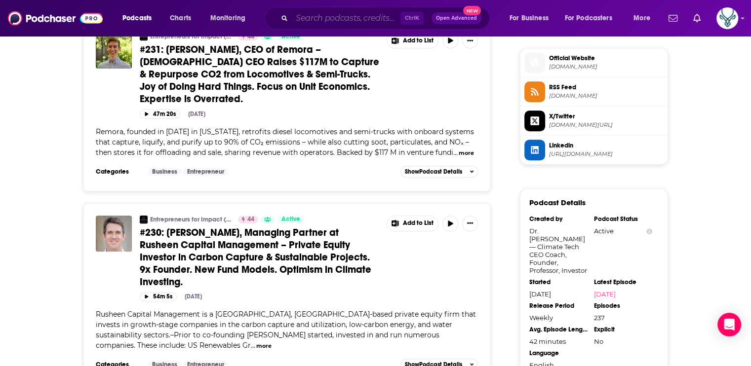
click at [361, 19] on input "Search podcasts, credits, & more..." at bounding box center [346, 18] width 109 height 16
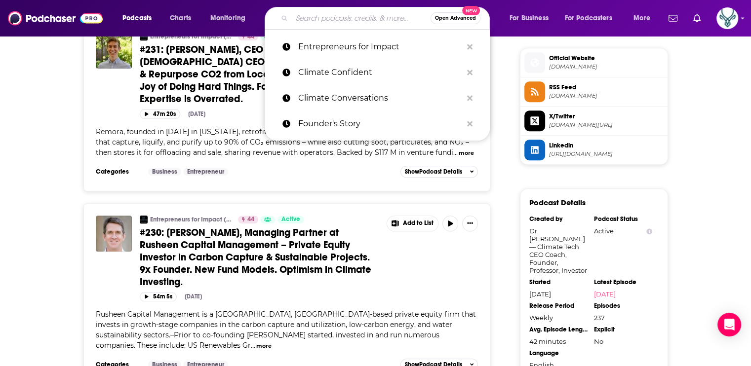
paste input "Volts"
type input "Volts"
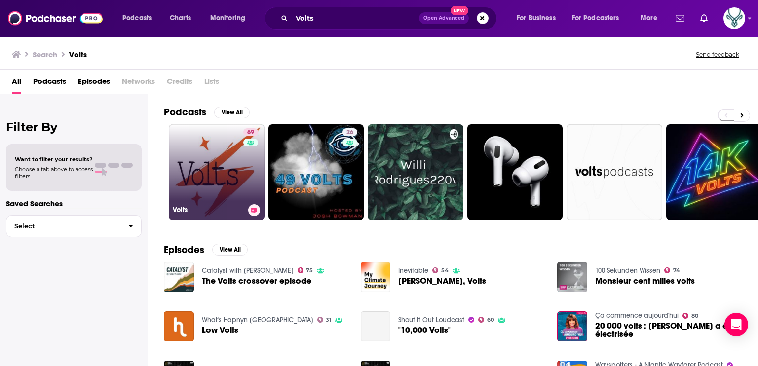
click at [203, 157] on link "69 Volts" at bounding box center [217, 172] width 96 height 96
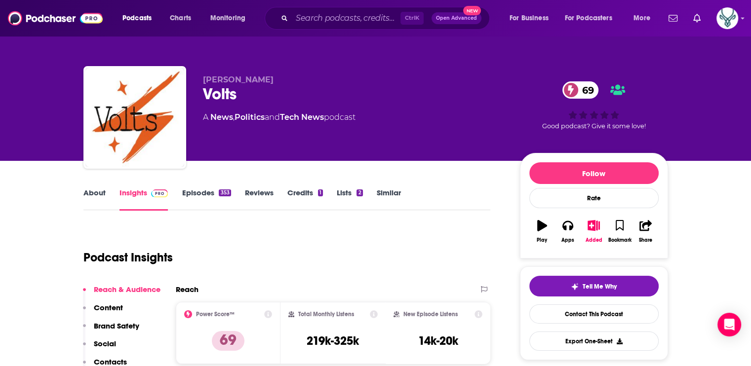
click at [90, 192] on link "About" at bounding box center [94, 199] width 22 height 23
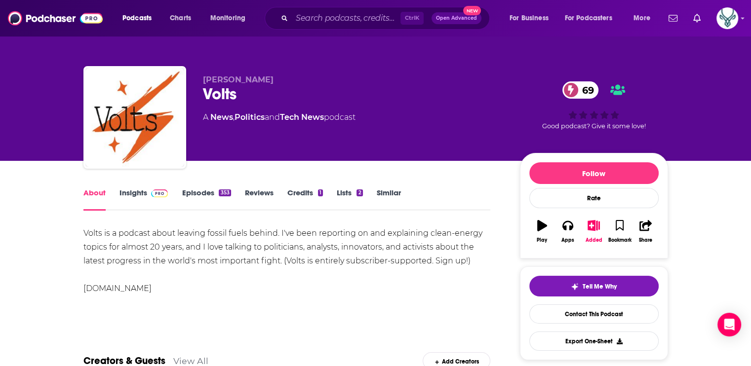
click at [112, 232] on div "Volts is a podcast about leaving fossil fuels behind. I've been reporting on an…" at bounding box center [286, 261] width 407 height 69
drag, startPoint x: 112, startPoint y: 232, endPoint x: 279, endPoint y: 236, distance: 167.3
click at [279, 236] on div "Volts is a podcast about leaving fossil fuels behind. I've been reporting on an…" at bounding box center [286, 261] width 407 height 69
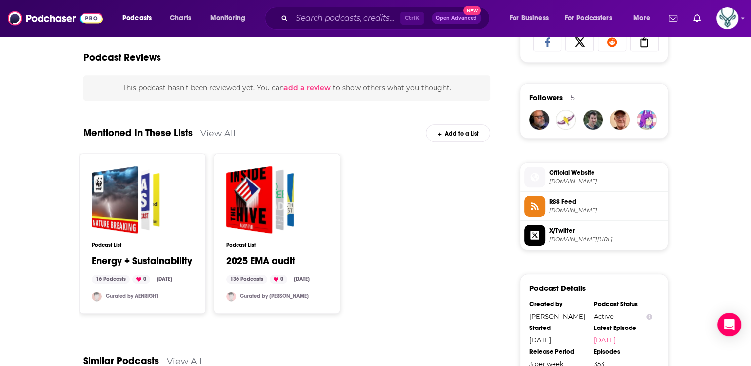
scroll to position [691, 0]
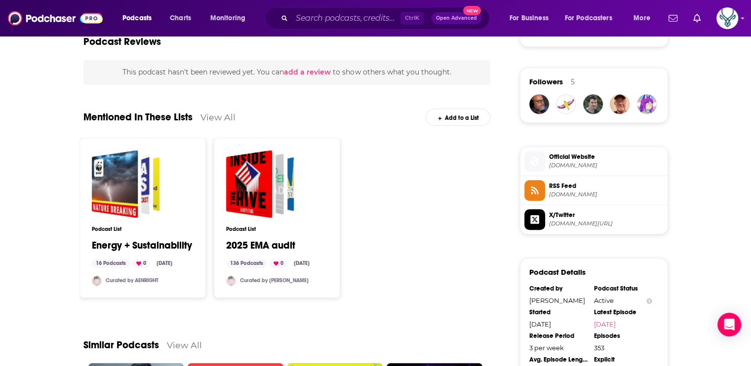
click at [578, 160] on span "Official Website" at bounding box center [606, 156] width 114 height 9
click at [586, 222] on span "[DOMAIN_NAME][URL]" at bounding box center [606, 223] width 114 height 7
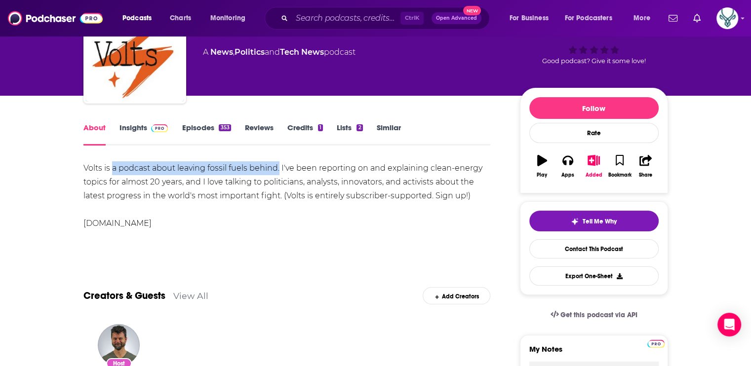
scroll to position [49, 0]
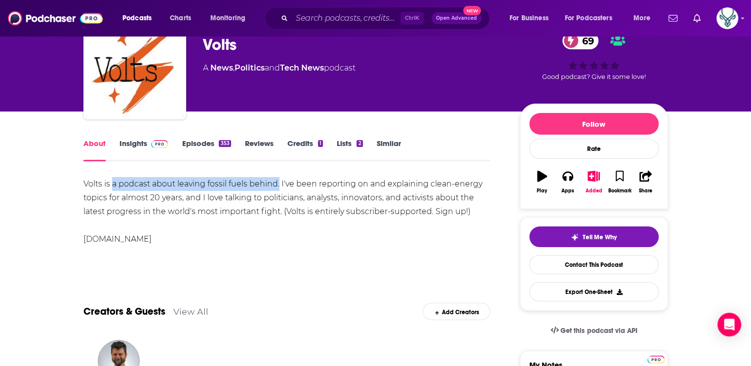
copy div "a podcast about leaving fossil fuels behind."
click at [328, 228] on div "Volts is a podcast about leaving fossil fuels behind. I've been reporting on an…" at bounding box center [286, 211] width 407 height 69
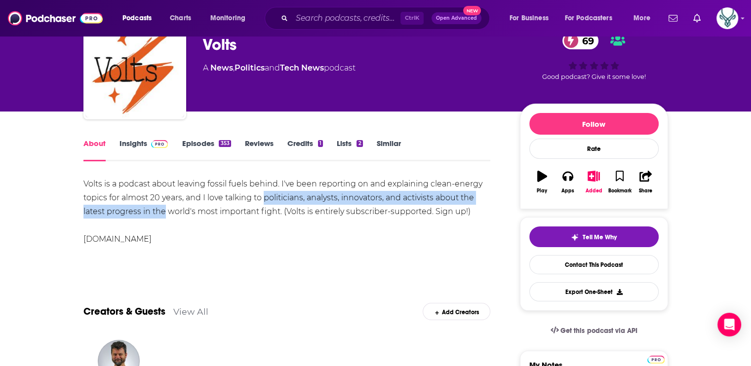
drag, startPoint x: 263, startPoint y: 196, endPoint x: 163, endPoint y: 214, distance: 100.7
click at [163, 214] on div "Volts is a podcast about leaving fossil fuels behind. I've been reporting on an…" at bounding box center [286, 211] width 407 height 69
drag, startPoint x: 163, startPoint y: 214, endPoint x: 153, endPoint y: 211, distance: 10.2
copy div "politicians, analysts, innovators, and activists about the latest progress in t…"
click at [140, 140] on link "Insights" at bounding box center [143, 150] width 49 height 23
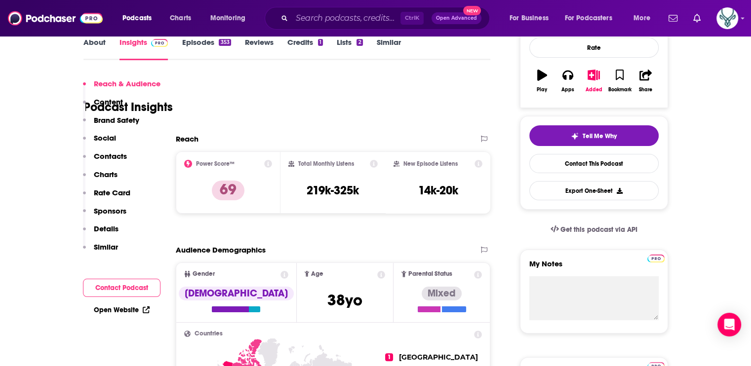
scroll to position [49, 0]
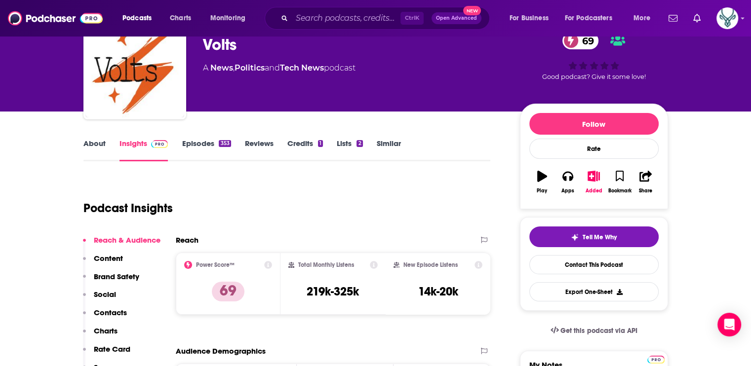
click at [102, 146] on link "About" at bounding box center [94, 150] width 22 height 23
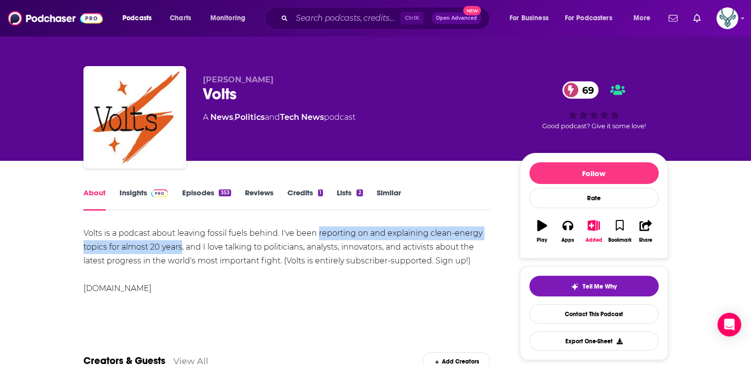
drag, startPoint x: 317, startPoint y: 232, endPoint x: 181, endPoint y: 246, distance: 137.0
click at [181, 246] on div "Volts is a podcast about leaving fossil fuels behind. I've been reporting on an…" at bounding box center [286, 261] width 407 height 69
drag, startPoint x: 181, startPoint y: 246, endPoint x: 158, endPoint y: 248, distance: 22.8
copy div "reporting on and explaining clean-energy topics for almost 20 years"
click at [207, 190] on link "Episodes 353" at bounding box center [206, 199] width 49 height 23
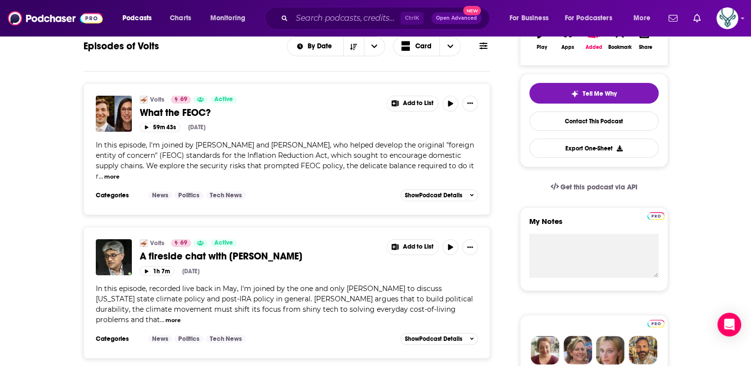
scroll to position [197, 0]
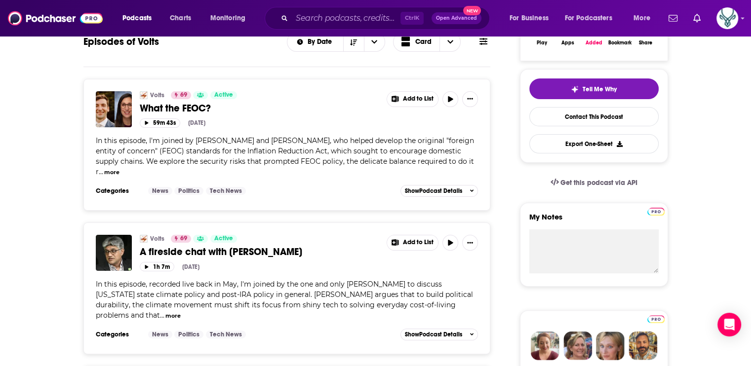
click at [305, 136] on div "In this episode, I'm joined by [PERSON_NAME] and [PERSON_NAME], who helped deve…" at bounding box center [287, 156] width 382 height 41
click at [180, 110] on span "What the FEOC?" at bounding box center [175, 108] width 71 height 12
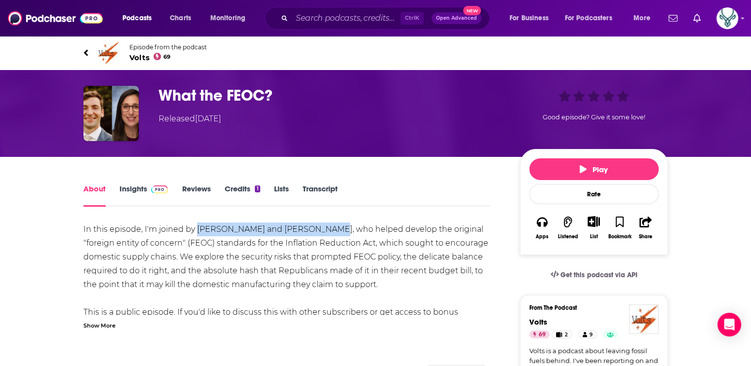
drag, startPoint x: 196, startPoint y: 229, endPoint x: 316, endPoint y: 229, distance: 120.4
click at [316, 229] on div "In this episode, I'm joined by [PERSON_NAME] and [PERSON_NAME], who helped deve…" at bounding box center [286, 278] width 407 height 111
drag, startPoint x: 316, startPoint y: 229, endPoint x: 261, endPoint y: 227, distance: 55.3
copy div "[PERSON_NAME] and [PERSON_NAME]"
drag, startPoint x: 381, startPoint y: 230, endPoint x: 395, endPoint y: 244, distance: 19.2
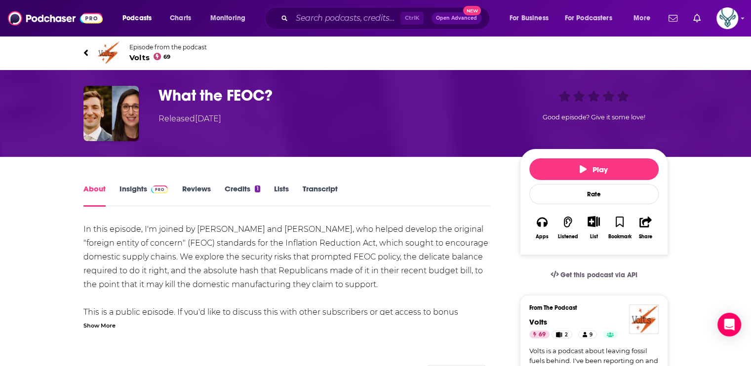
click at [381, 231] on div "In this episode, I'm joined by [PERSON_NAME] and [PERSON_NAME], who helped deve…" at bounding box center [286, 278] width 407 height 111
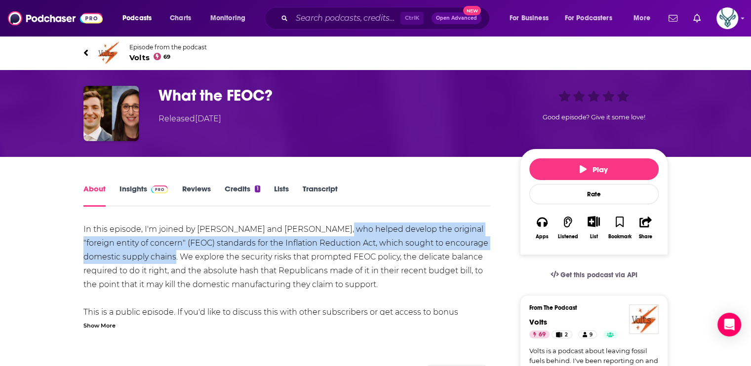
drag, startPoint x: 322, startPoint y: 228, endPoint x: 177, endPoint y: 258, distance: 148.2
click at [177, 258] on div "In this episode, I'm joined by [PERSON_NAME] and [PERSON_NAME], who helped deve…" at bounding box center [286, 278] width 407 height 111
drag, startPoint x: 177, startPoint y: 258, endPoint x: 136, endPoint y: 253, distance: 41.3
copy div "who helped develop the original "foreign entity of concern" (FEOC) standards fo…"
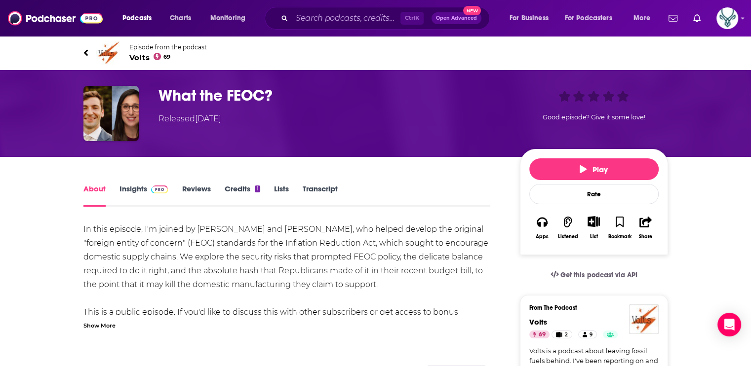
click at [95, 326] on div "Show More" at bounding box center [99, 324] width 32 height 9
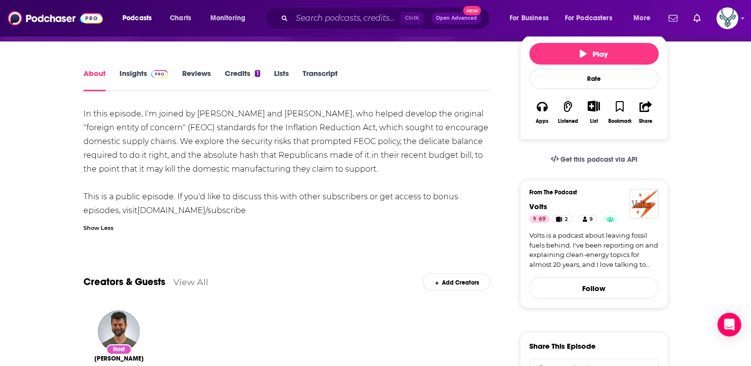
scroll to position [247, 0]
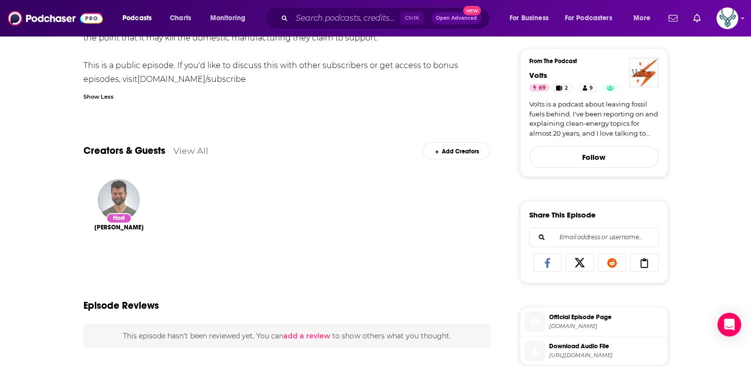
click at [109, 197] on img "David Roberts" at bounding box center [119, 200] width 42 height 42
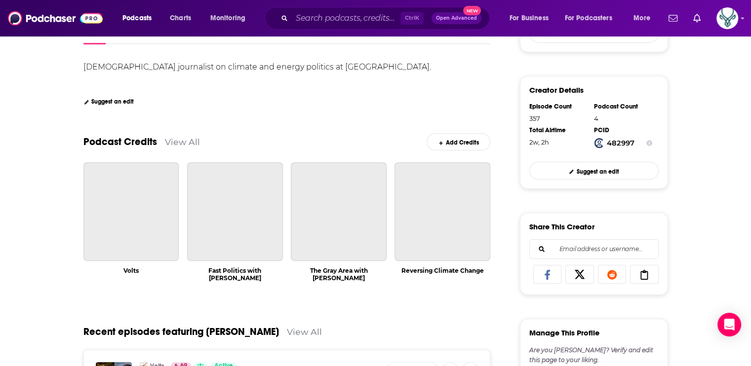
scroll to position [197, 0]
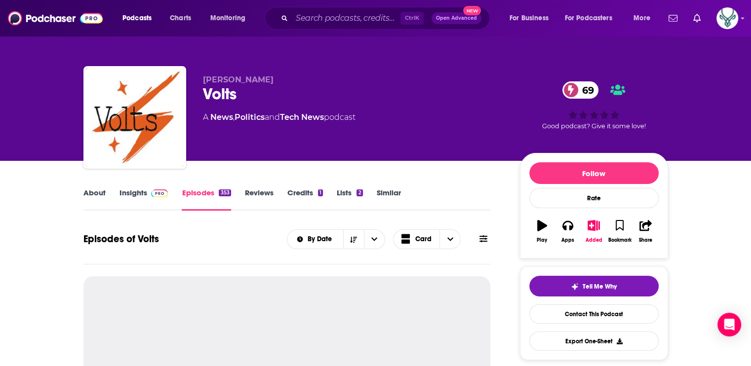
scroll to position [197, 0]
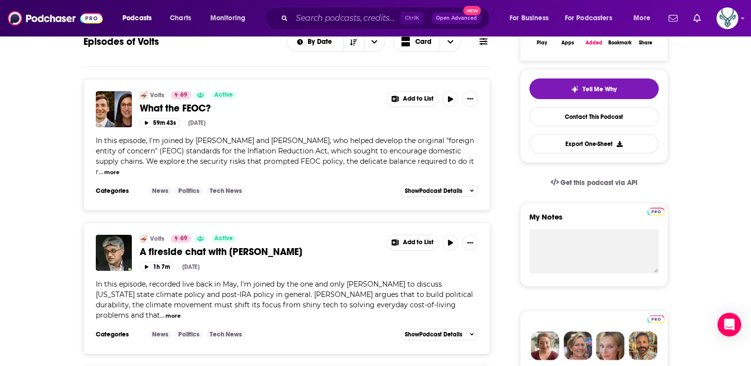
click at [310, 246] on link "A fireside chat with [PERSON_NAME]" at bounding box center [260, 252] width 240 height 12
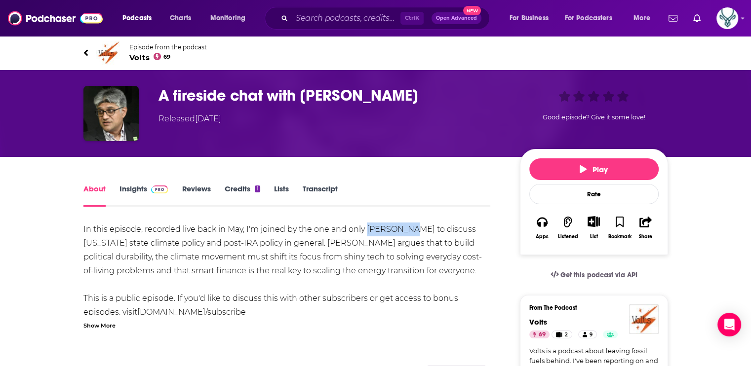
drag, startPoint x: 366, startPoint y: 228, endPoint x: 406, endPoint y: 229, distance: 39.5
click at [406, 229] on div "In this episode, recorded live back in May, I'm joined by the one and only [PER…" at bounding box center [286, 271] width 407 height 97
drag, startPoint x: 406, startPoint y: 229, endPoint x: 391, endPoint y: 229, distance: 14.3
copy div "[PERSON_NAME]"
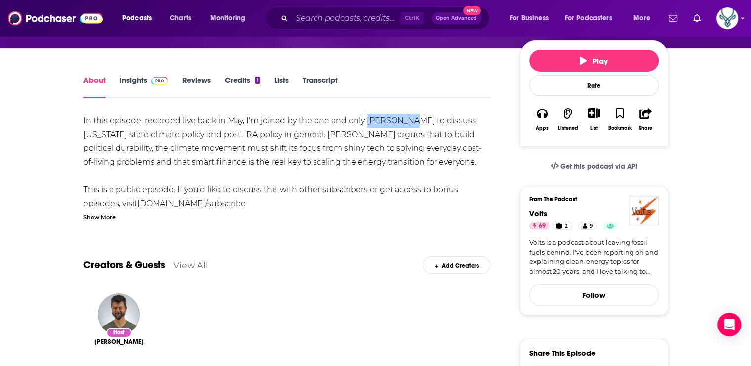
scroll to position [49, 0]
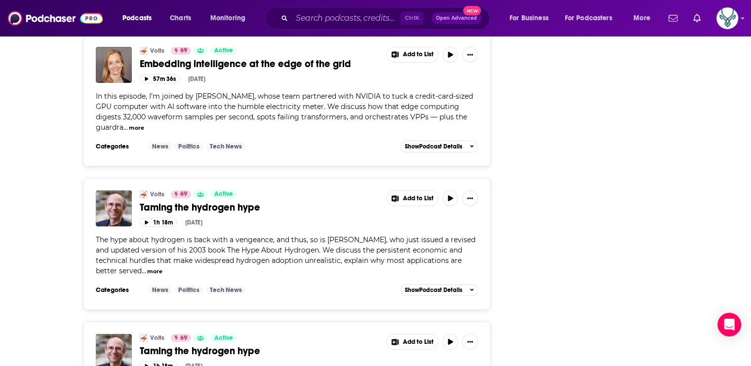
scroll to position [3507, 0]
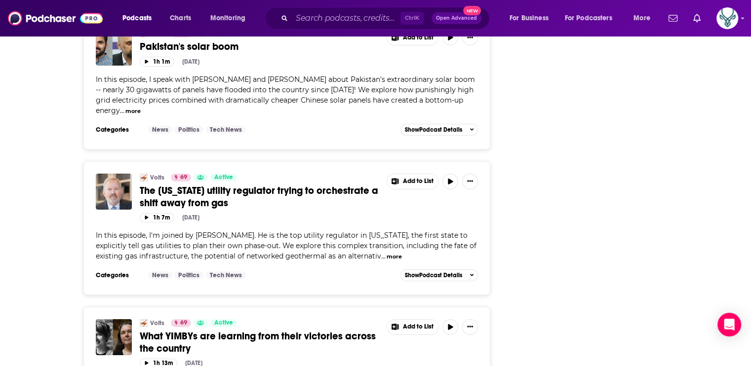
scroll to position [7062, 0]
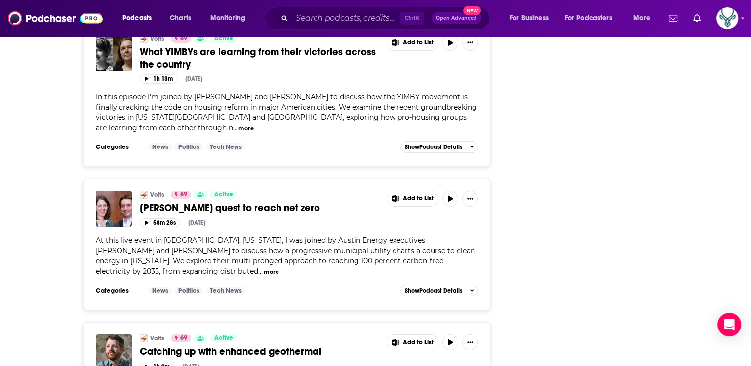
scroll to position [7358, 0]
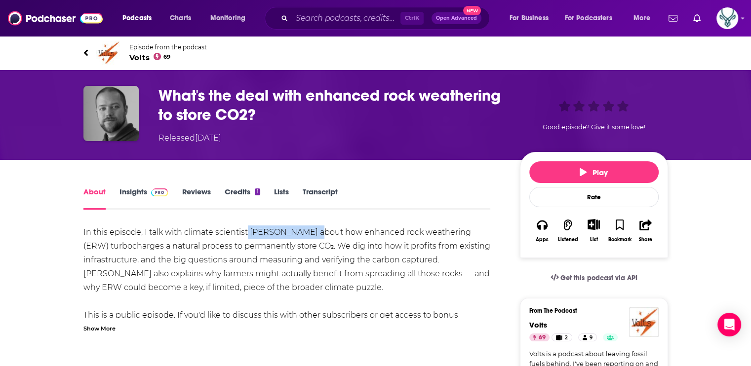
drag, startPoint x: 247, startPoint y: 231, endPoint x: 314, endPoint y: 233, distance: 66.7
click at [314, 233] on div "In this episode, I talk with climate scientist [PERSON_NAME] about how enhanced…" at bounding box center [286, 281] width 407 height 111
drag, startPoint x: 314, startPoint y: 233, endPoint x: 281, endPoint y: 228, distance: 33.4
copy div "[PERSON_NAME]"
click at [479, 246] on div "In this episode, I talk with climate scientist [PERSON_NAME] about how enhanced…" at bounding box center [286, 281] width 407 height 111
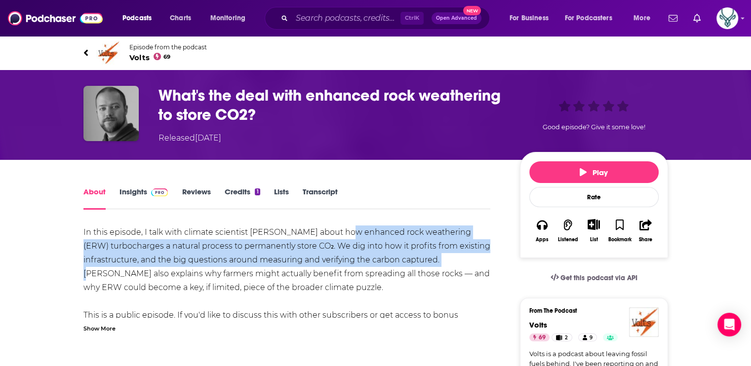
drag, startPoint x: 341, startPoint y: 231, endPoint x: 439, endPoint y: 262, distance: 102.5
click at [439, 262] on div "In this episode, I talk with climate scientist [PERSON_NAME] about how enhanced…" at bounding box center [286, 281] width 407 height 111
drag, startPoint x: 439, startPoint y: 262, endPoint x: 344, endPoint y: 239, distance: 97.6
copy div "how enhanced rock weathering (ERW) turbocharges a natural process to permanentl…"
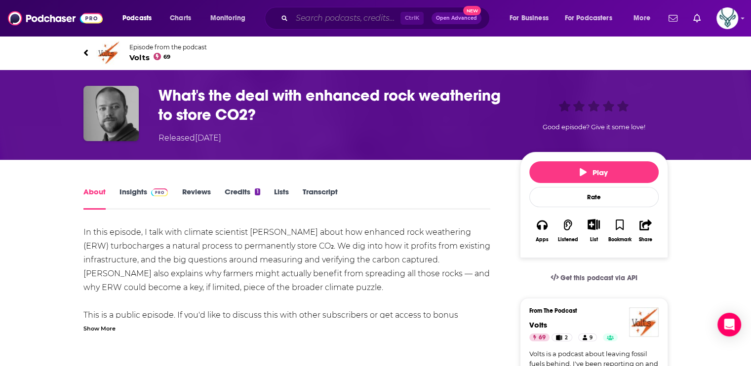
click at [335, 17] on input "Search podcasts, credits, & more..." at bounding box center [346, 18] width 109 height 16
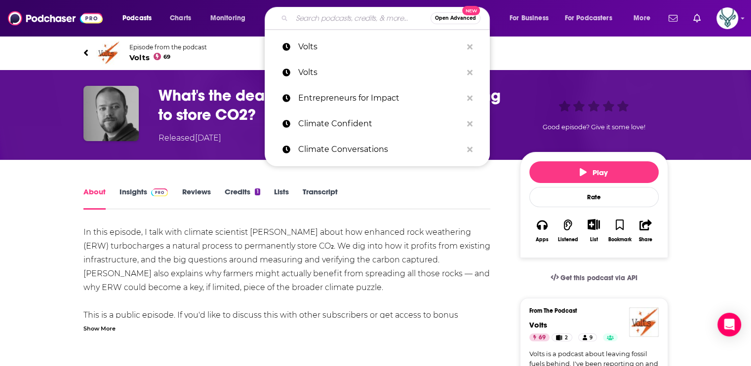
paste input "Hardware to Save a Planet"
type input "Hardware to Save a Planet"
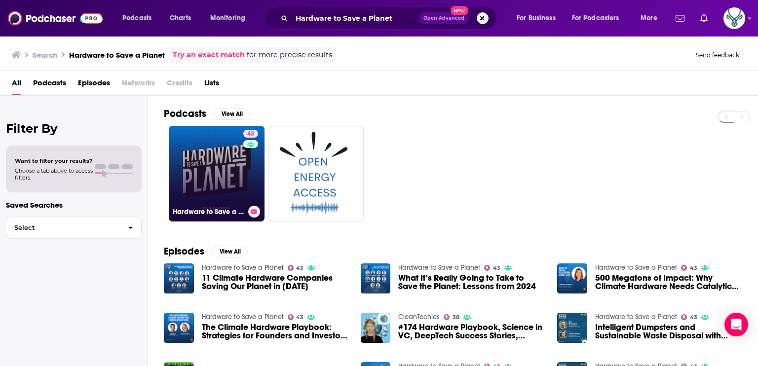
click at [216, 168] on link "43 Hardware to Save a Planet" at bounding box center [217, 174] width 96 height 96
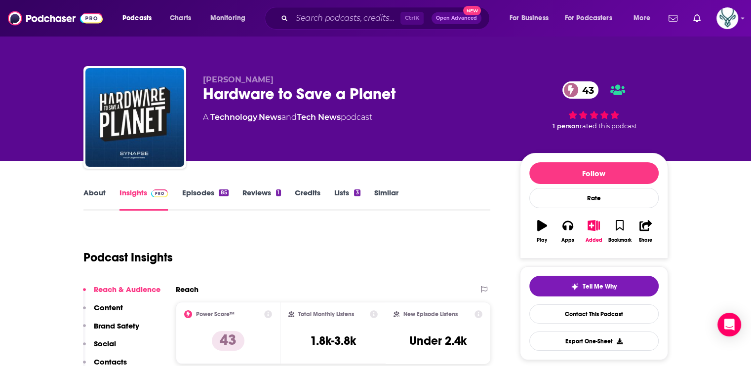
click at [91, 190] on link "About" at bounding box center [94, 199] width 22 height 23
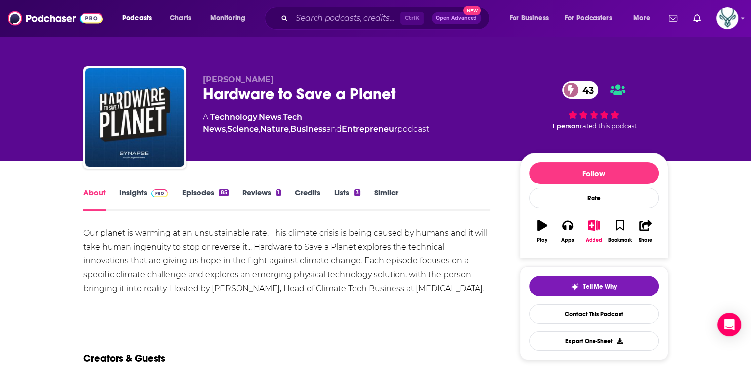
click at [356, 247] on div "Our planet is warming at an unsustainable rate. This climate crisis is being ca…" at bounding box center [286, 261] width 407 height 69
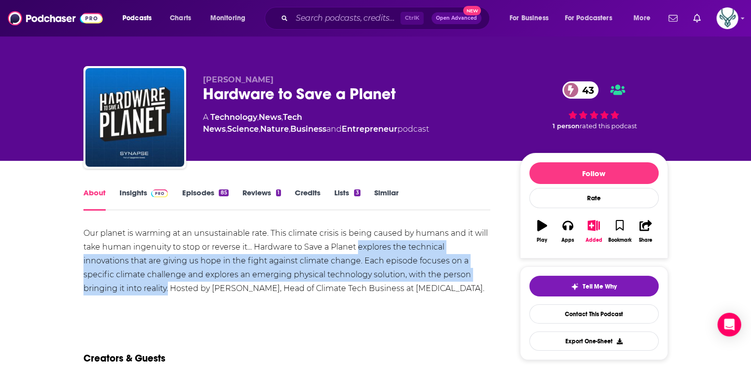
drag, startPoint x: 358, startPoint y: 248, endPoint x: 168, endPoint y: 289, distance: 194.4
click at [168, 289] on div "Our planet is warming at an unsustainable rate. This climate crisis is being ca…" at bounding box center [286, 261] width 407 height 69
drag, startPoint x: 168, startPoint y: 289, endPoint x: 139, endPoint y: 274, distance: 32.4
copy div "explores the technical innovations that are giving us hope in the fight against…"
click at [206, 189] on link "Episodes 85" at bounding box center [205, 199] width 46 height 23
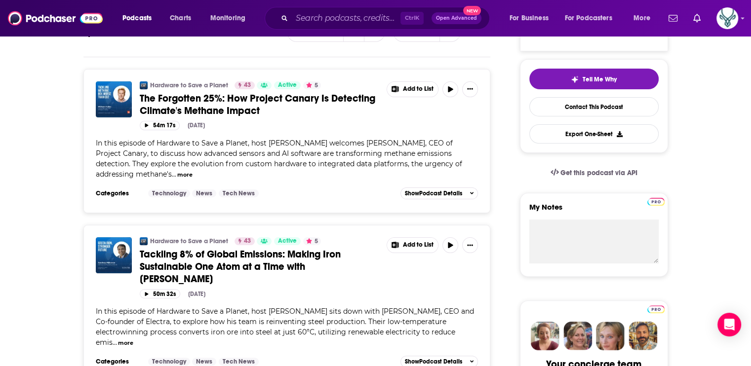
scroll to position [247, 0]
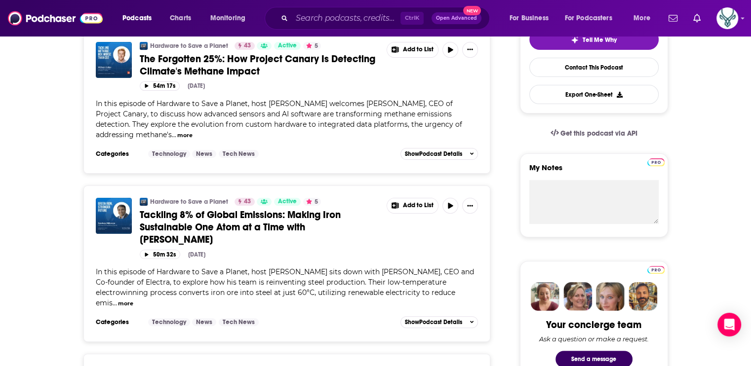
click at [243, 64] on span "The Forgotten 25%: How Project Canary Is Detecting Climate's Methane Impact" at bounding box center [257, 65] width 235 height 25
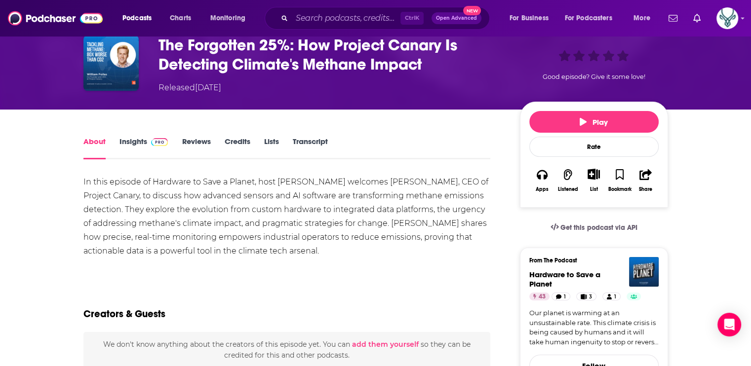
scroll to position [49, 0]
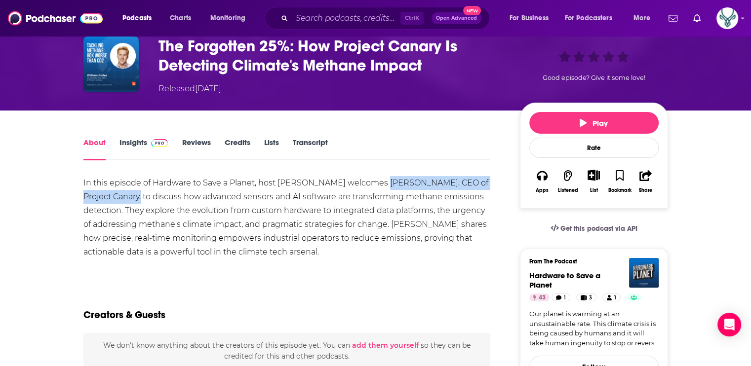
drag, startPoint x: 374, startPoint y: 182, endPoint x: 109, endPoint y: 196, distance: 265.4
click at [109, 196] on div "In this episode of Hardware to Save a Planet, host [PERSON_NAME] welcomes [PERS…" at bounding box center [286, 217] width 407 height 83
drag, startPoint x: 109, startPoint y: 196, endPoint x: 97, endPoint y: 196, distance: 11.9
copy div "[PERSON_NAME], CEO of Project Canary"
click at [391, 266] on div "Show More" at bounding box center [286, 268] width 407 height 9
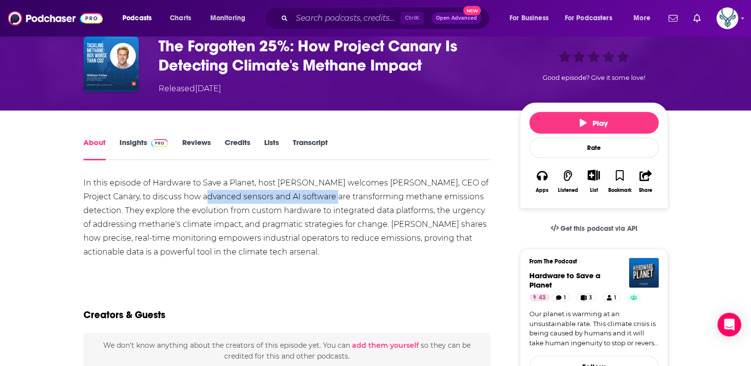
drag, startPoint x: 173, startPoint y: 196, endPoint x: 304, endPoint y: 193, distance: 130.8
click at [304, 193] on div "In this episode of Hardware to Save a Planet, host [PERSON_NAME] welcomes [PERS…" at bounding box center [286, 217] width 407 height 83
drag, startPoint x: 304, startPoint y: 193, endPoint x: 275, endPoint y: 200, distance: 29.3
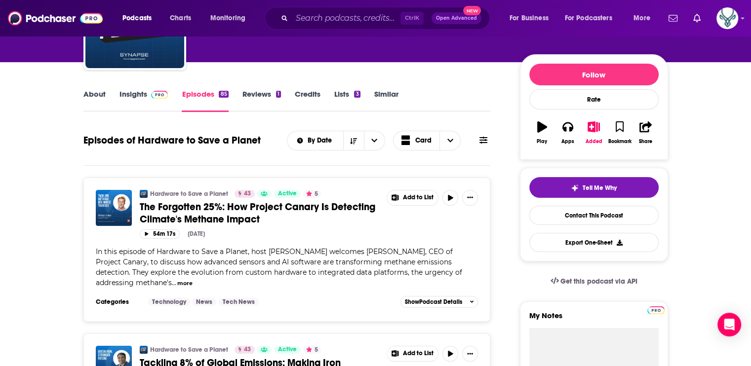
scroll to position [296, 0]
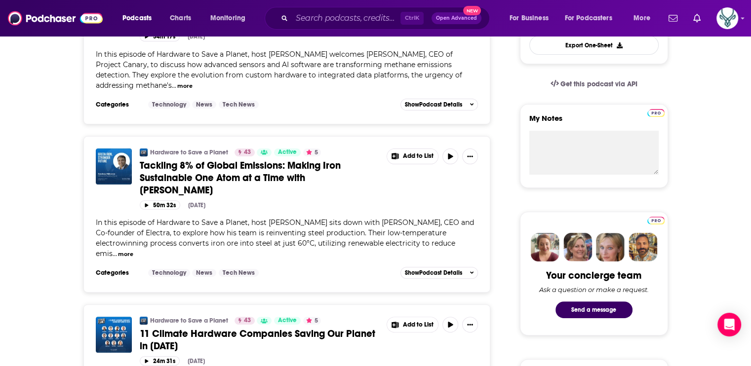
click at [275, 179] on span "Tackling 8% of Global Emissions: Making Iron Sustainable One Atom at a Time wit…" at bounding box center [240, 177] width 201 height 37
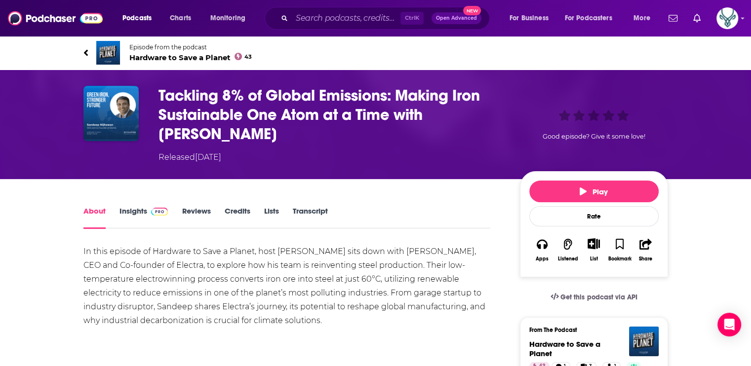
scroll to position [49, 0]
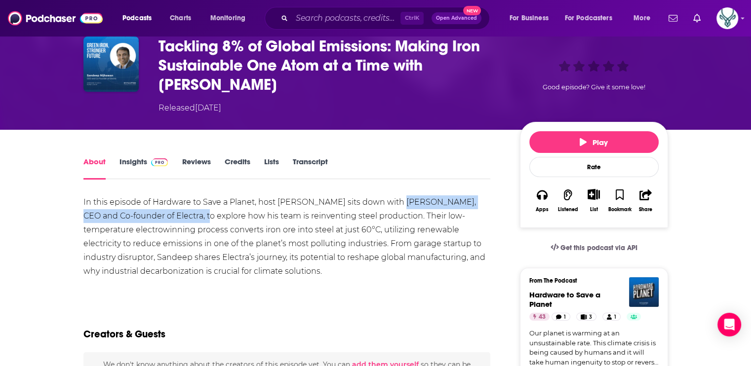
drag, startPoint x: 389, startPoint y: 202, endPoint x: 182, endPoint y: 216, distance: 208.2
click at [182, 216] on div "In this episode of Hardware to Save a Planet, host [PERSON_NAME] sits down with…" at bounding box center [286, 236] width 407 height 83
drag, startPoint x: 182, startPoint y: 216, endPoint x: 158, endPoint y: 214, distance: 23.8
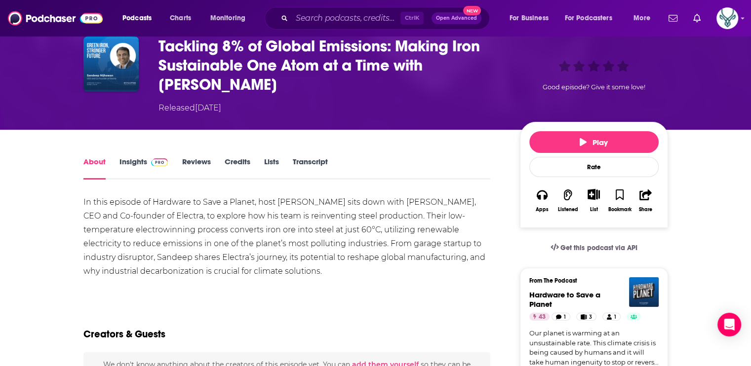
click at [484, 224] on div "In this episode of Hardware to Save a Planet, host [PERSON_NAME] sits down with…" at bounding box center [286, 236] width 407 height 83
click at [344, 248] on div "In this episode of Hardware to Save a Planet, host [PERSON_NAME] sits down with…" at bounding box center [286, 236] width 407 height 83
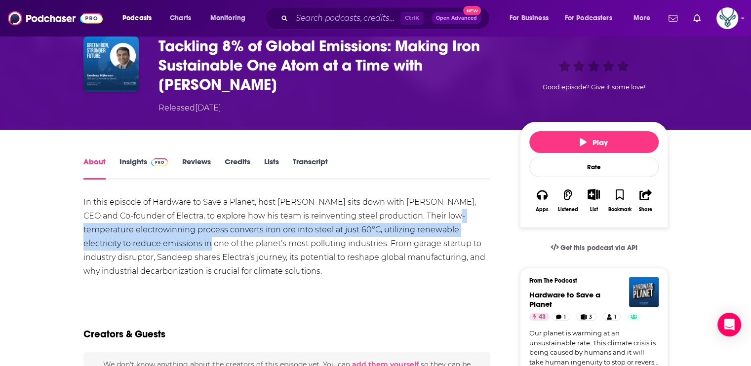
drag, startPoint x: 427, startPoint y: 216, endPoint x: 199, endPoint y: 247, distance: 229.6
click at [199, 247] on div "In this episode of Hardware to Save a Planet, host [PERSON_NAME] sits down with…" at bounding box center [286, 236] width 407 height 83
drag, startPoint x: 199, startPoint y: 247, endPoint x: 170, endPoint y: 239, distance: 30.0
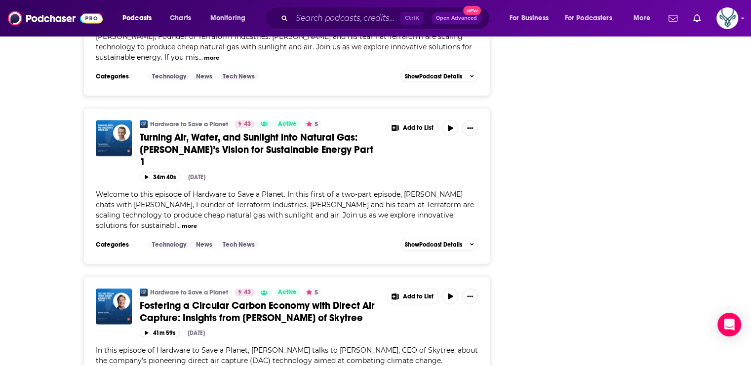
scroll to position [2862, 0]
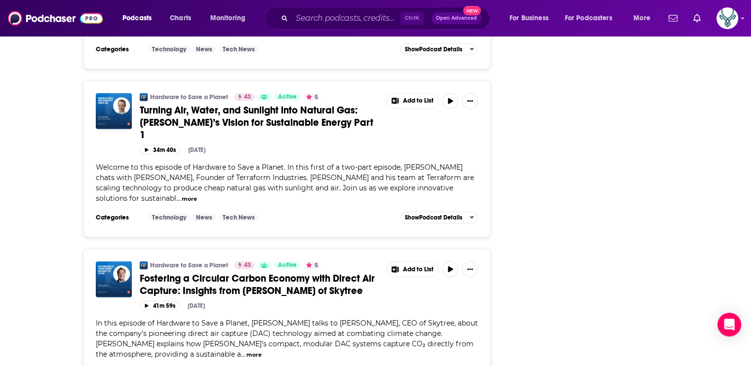
click at [201, 272] on span "Fostering a Circular Carbon Economy with Direct Air Capture: Insights from [PER…" at bounding box center [257, 284] width 235 height 25
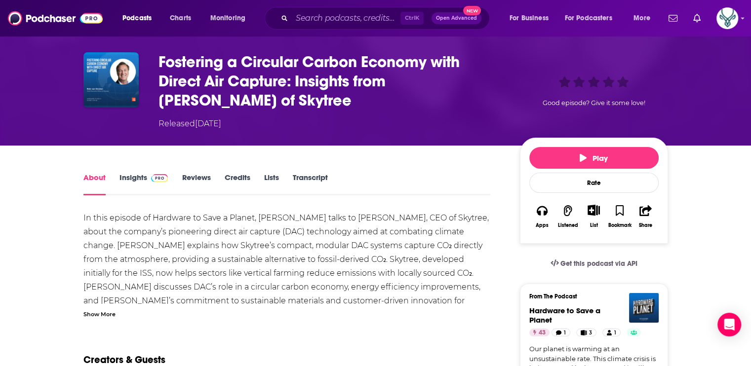
scroll to position [49, 0]
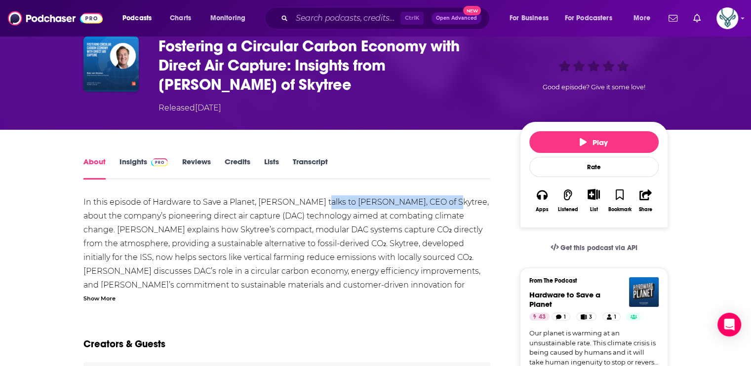
drag, startPoint x: 313, startPoint y: 198, endPoint x: 437, endPoint y: 204, distance: 124.0
click at [437, 204] on div "In this episode of Hardware to Save a Planet, [PERSON_NAME] talks to [PERSON_NA…" at bounding box center [286, 250] width 407 height 111
drag, startPoint x: 437, startPoint y: 204, endPoint x: 395, endPoint y: 197, distance: 42.4
click at [356, 21] on input "Search podcasts, credits, & more..." at bounding box center [346, 18] width 109 height 16
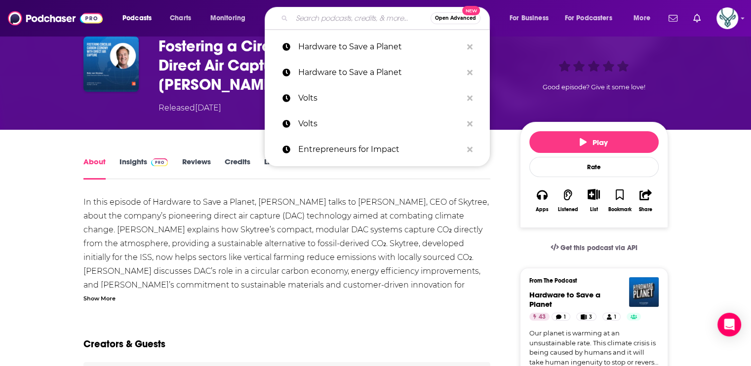
paste input "The Carbon Curve"
type input "The Carbon Curve"
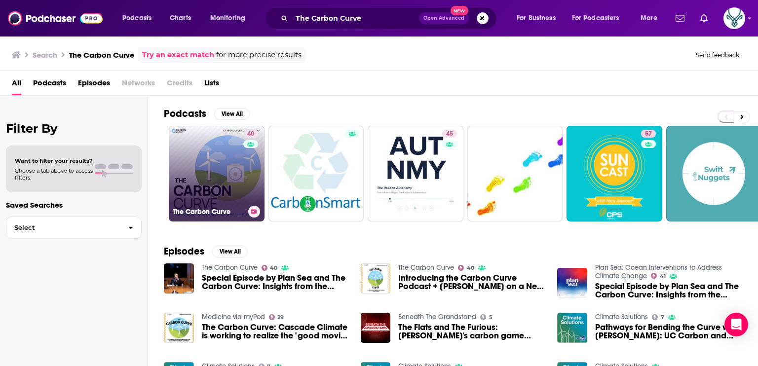
click at [216, 166] on link "40 The Carbon Curve" at bounding box center [217, 174] width 96 height 96
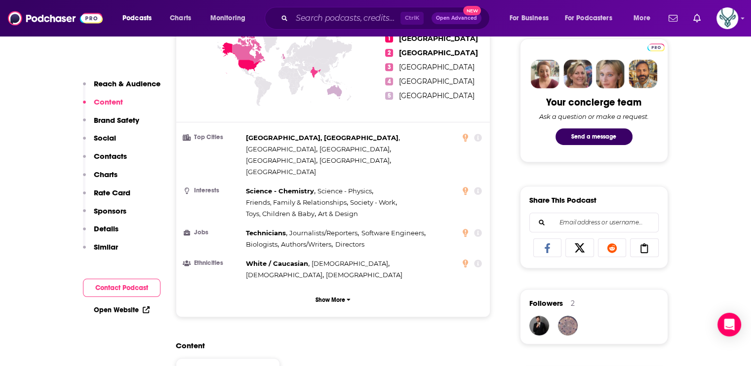
scroll to position [642, 0]
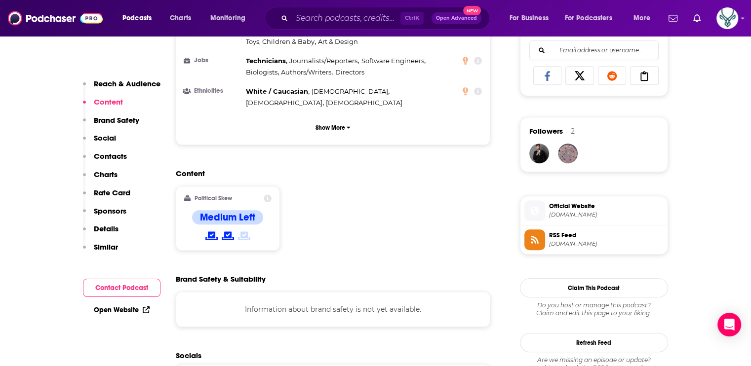
click at [569, 204] on span "Official Website" at bounding box center [606, 206] width 114 height 9
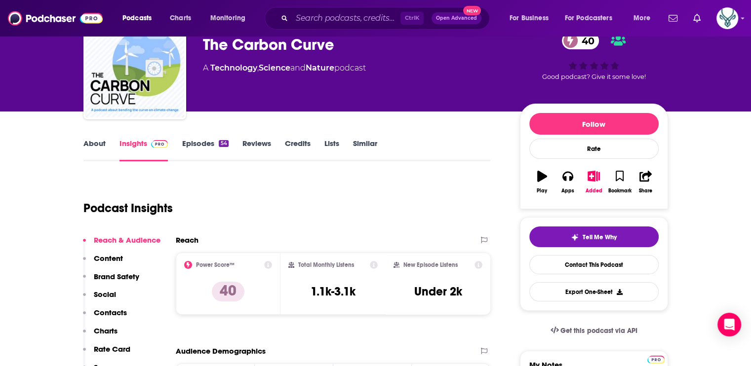
scroll to position [0, 0]
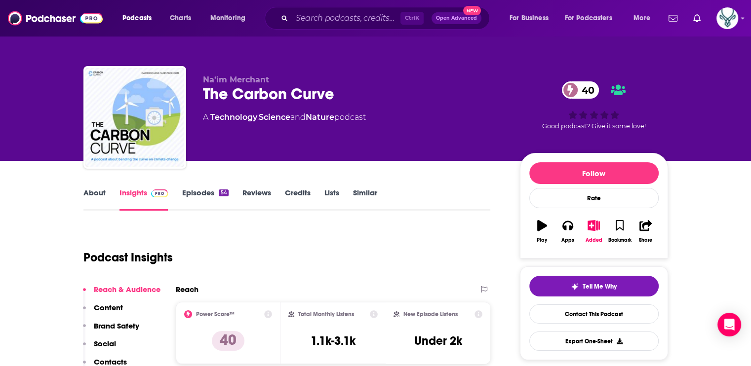
click at [93, 194] on link "About" at bounding box center [94, 199] width 22 height 23
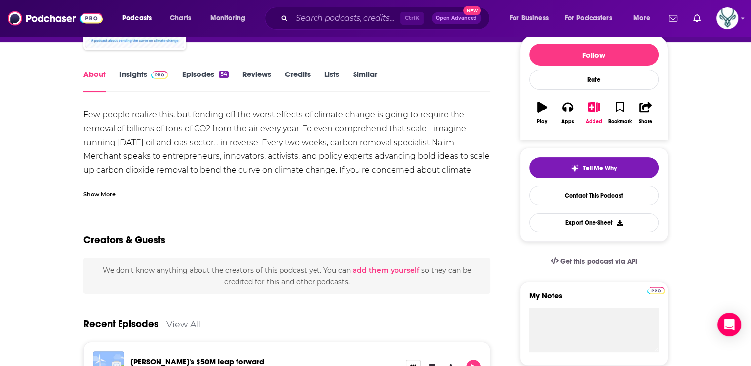
scroll to position [49, 0]
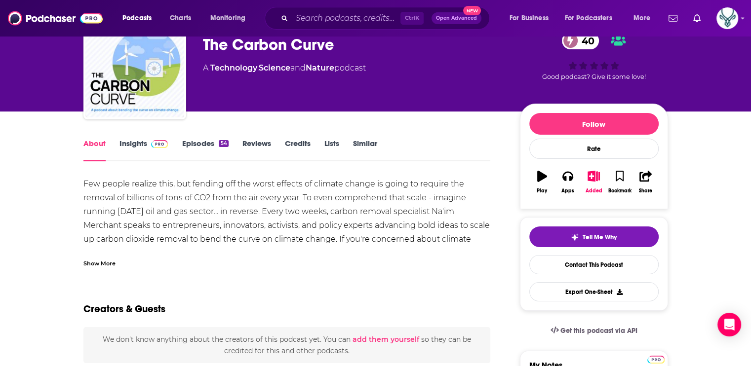
click at [93, 261] on div "Show More" at bounding box center [99, 262] width 32 height 9
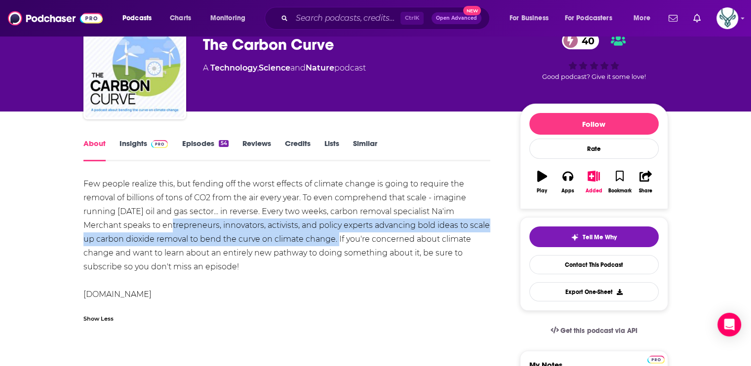
drag, startPoint x: 164, startPoint y: 226, endPoint x: 336, endPoint y: 241, distance: 172.4
click at [336, 241] on div "Few people realize this, but fending off the worst effects of climate change is…" at bounding box center [286, 239] width 407 height 124
drag, startPoint x: 336, startPoint y: 241, endPoint x: 267, endPoint y: 240, distance: 68.6
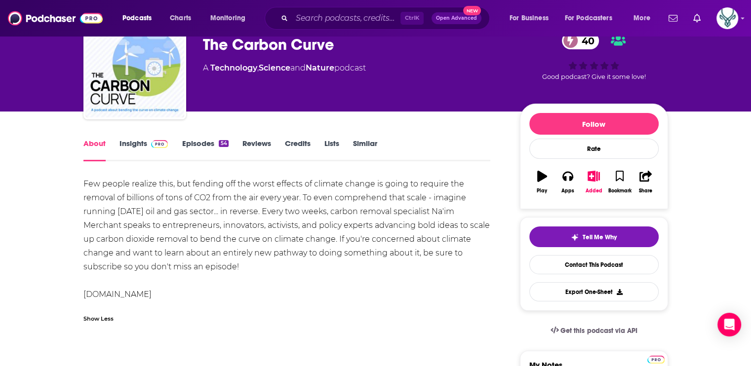
drag, startPoint x: 267, startPoint y: 240, endPoint x: 270, endPoint y: 268, distance: 27.8
click at [270, 268] on div "Few people realize this, but fending off the worst effects of climate change is…" at bounding box center [286, 239] width 407 height 124
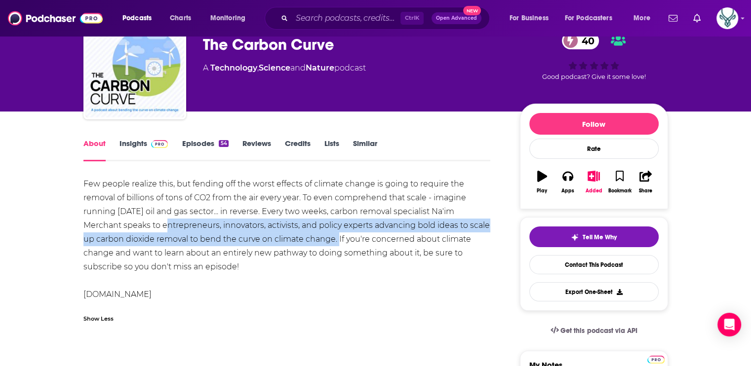
drag, startPoint x: 162, startPoint y: 224, endPoint x: 336, endPoint y: 240, distance: 174.5
click at [336, 240] on div "Few people realize this, but fending off the worst effects of climate change is…" at bounding box center [286, 239] width 407 height 124
drag, startPoint x: 336, startPoint y: 240, endPoint x: 279, endPoint y: 236, distance: 56.9
click at [147, 143] on span at bounding box center [157, 143] width 21 height 9
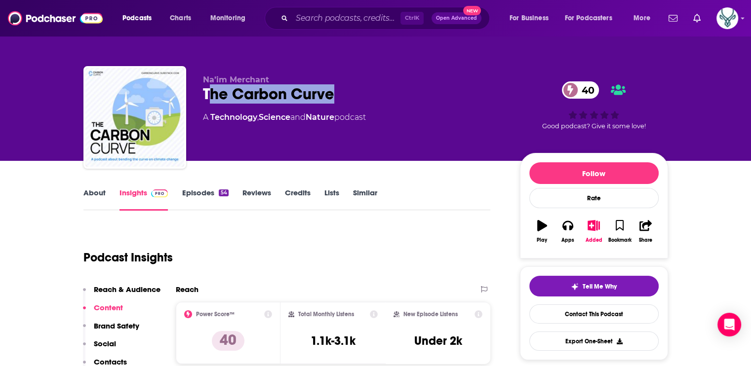
drag, startPoint x: 334, startPoint y: 96, endPoint x: 207, endPoint y: 91, distance: 126.9
click at [207, 91] on div "The Carbon Curve 40" at bounding box center [353, 93] width 301 height 19
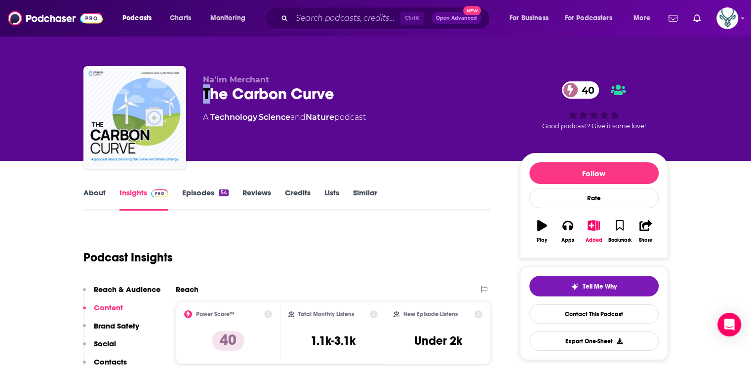
click at [207, 91] on div "The Carbon Curve 40" at bounding box center [353, 93] width 301 height 19
click at [341, 94] on div "The Carbon Curve 40" at bounding box center [353, 93] width 301 height 19
drag, startPoint x: 336, startPoint y: 94, endPoint x: 203, endPoint y: 98, distance: 133.3
click at [203, 98] on div "The Carbon Curve 40" at bounding box center [353, 93] width 301 height 19
drag, startPoint x: 203, startPoint y: 98, endPoint x: 261, endPoint y: 93, distance: 58.0
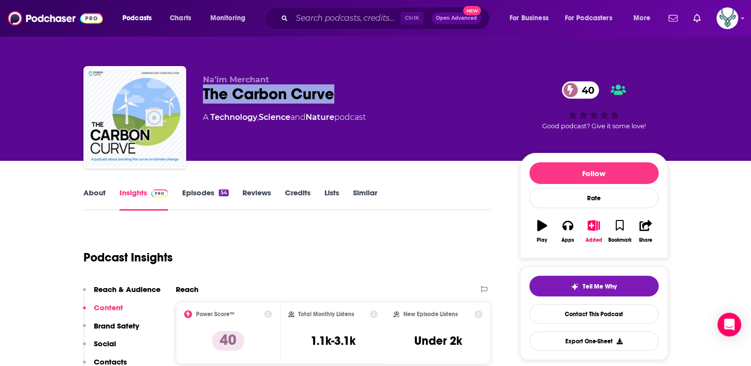
click at [193, 189] on link "Episodes 54" at bounding box center [205, 199] width 46 height 23
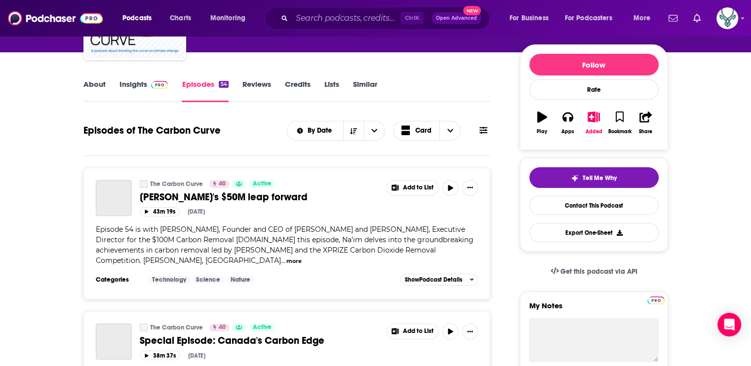
scroll to position [197, 0]
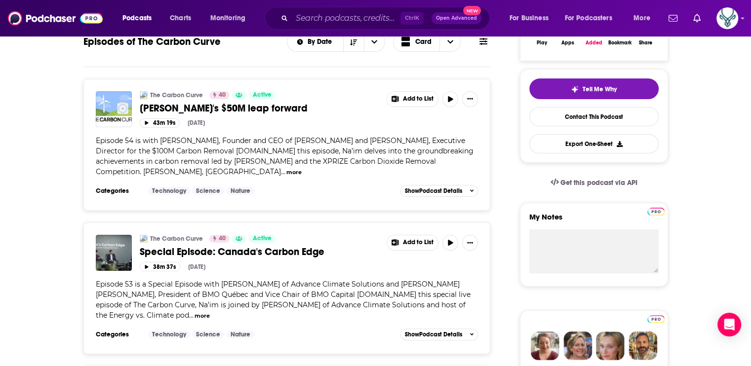
click at [320, 131] on div "The Carbon Curve 40 Active [PERSON_NAME]'s $50M leap forward Add to List 43m 19…" at bounding box center [287, 137] width 382 height 92
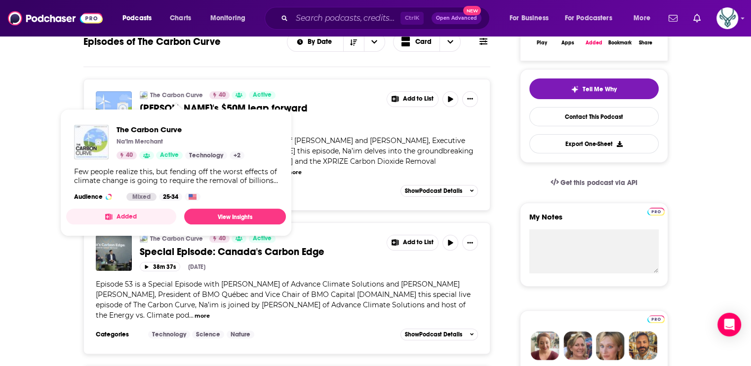
click at [340, 136] on span "Episode 54 is with [PERSON_NAME], Founder and CEO of [PERSON_NAME] and [PERSON_…" at bounding box center [285, 156] width 378 height 40
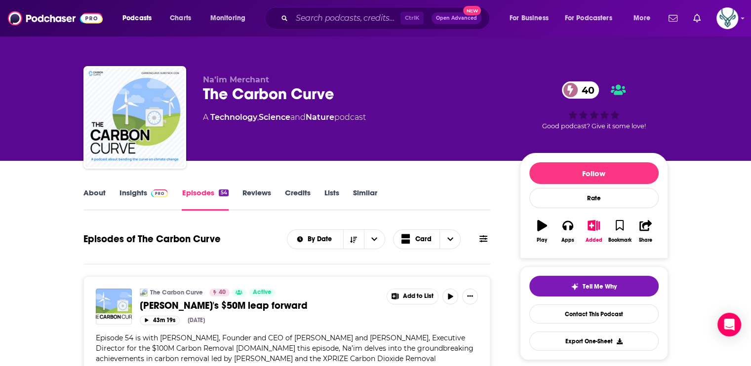
scroll to position [99, 0]
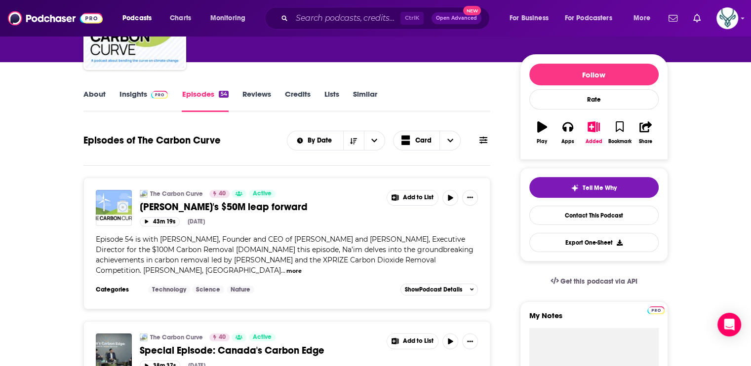
click at [255, 207] on span "[PERSON_NAME]'s $50M leap forward" at bounding box center [224, 207] width 168 height 12
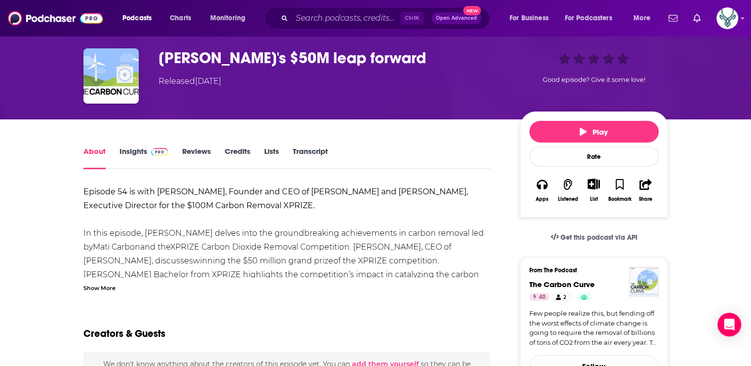
scroll to position [49, 0]
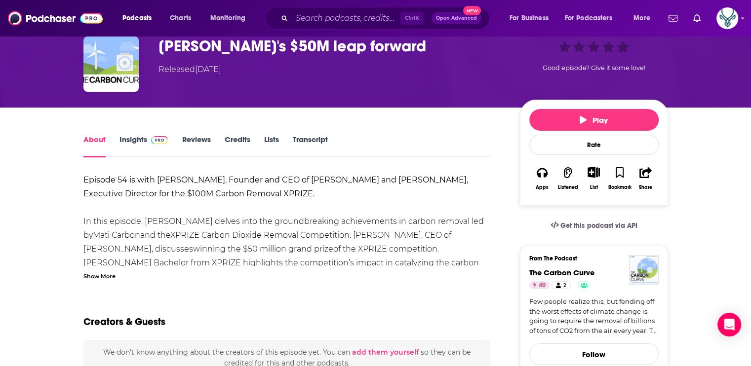
drag, startPoint x: 156, startPoint y: 180, endPoint x: 289, endPoint y: 200, distance: 134.9
drag, startPoint x: 289, startPoint y: 200, endPoint x: 213, endPoint y: 180, distance: 79.1
click at [95, 274] on div "Show More" at bounding box center [99, 275] width 32 height 9
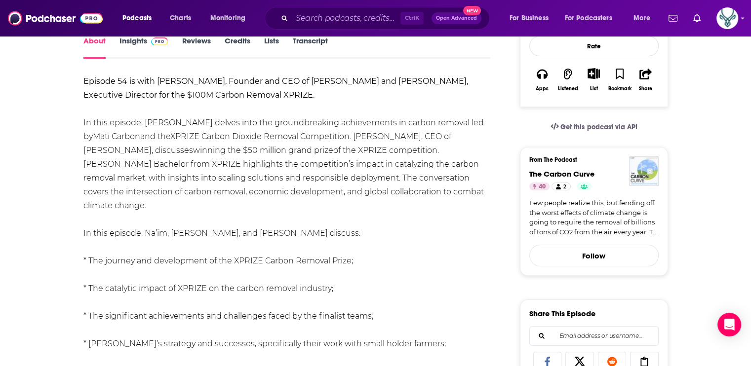
scroll to position [0, 0]
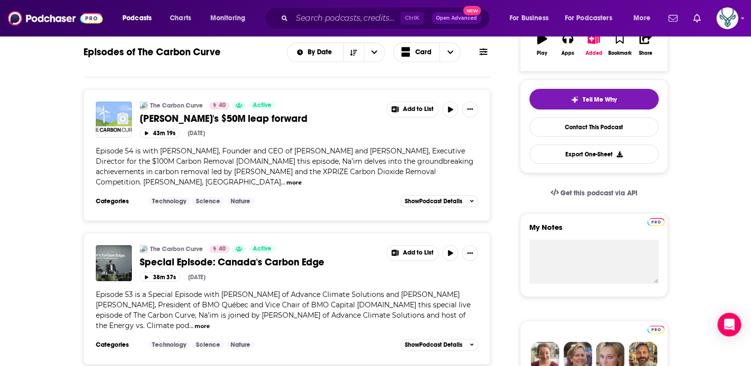
scroll to position [197, 0]
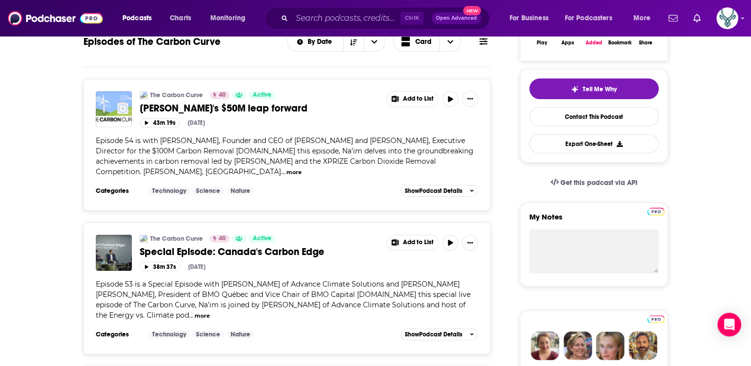
click at [359, 257] on link "Special Episode: Canada's Carbon Edge" at bounding box center [260, 252] width 240 height 12
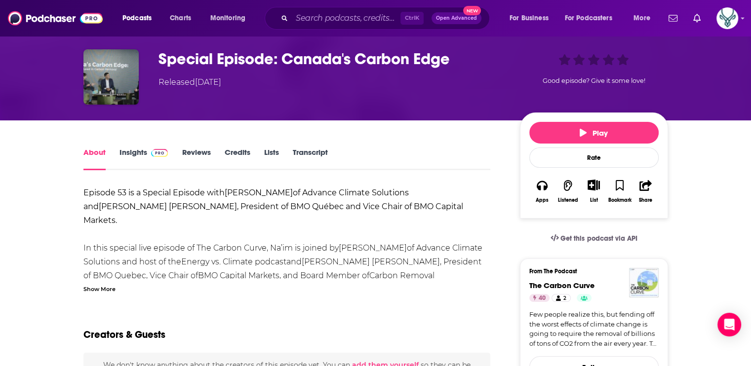
scroll to position [99, 0]
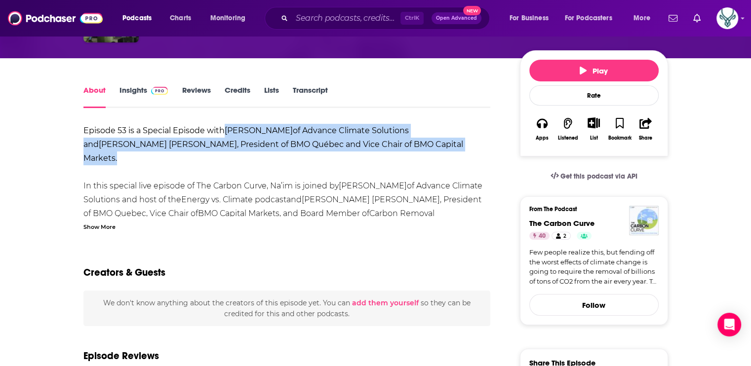
drag, startPoint x: 226, startPoint y: 129, endPoint x: 395, endPoint y: 147, distance: 170.2
click at [395, 147] on div "Episode 53 is a Special Episode with [PERSON_NAME] of Advance Climate Solutions…" at bounding box center [286, 290] width 407 height 332
drag, startPoint x: 395, startPoint y: 147, endPoint x: 310, endPoint y: 137, distance: 85.4
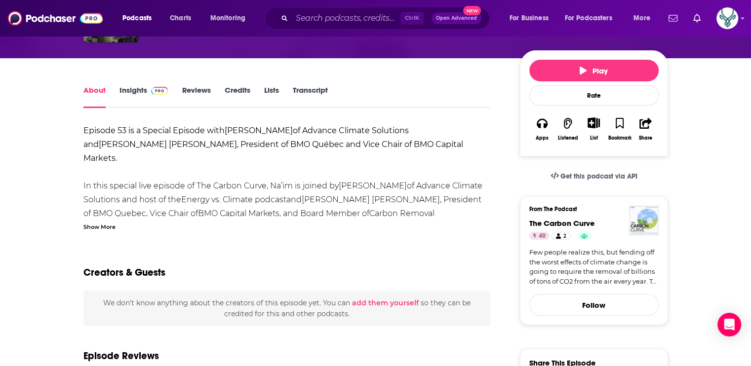
click at [424, 247] on div "Creators & Guests" at bounding box center [286, 267] width 407 height 48
drag, startPoint x: 306, startPoint y: 128, endPoint x: 409, endPoint y: 130, distance: 103.2
click at [409, 130] on strong "of Advance Climate Solutions and" at bounding box center [245, 137] width 325 height 23
click at [485, 98] on div "About Insights Reviews Credits Lists Transcript" at bounding box center [286, 96] width 407 height 24
click at [98, 228] on div "Show More" at bounding box center [99, 226] width 32 height 9
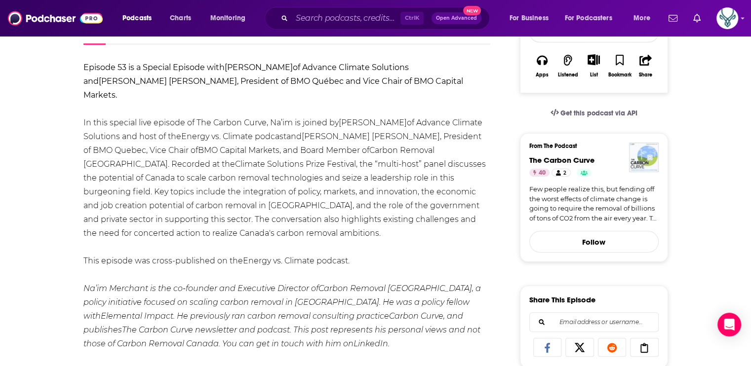
scroll to position [148, 0]
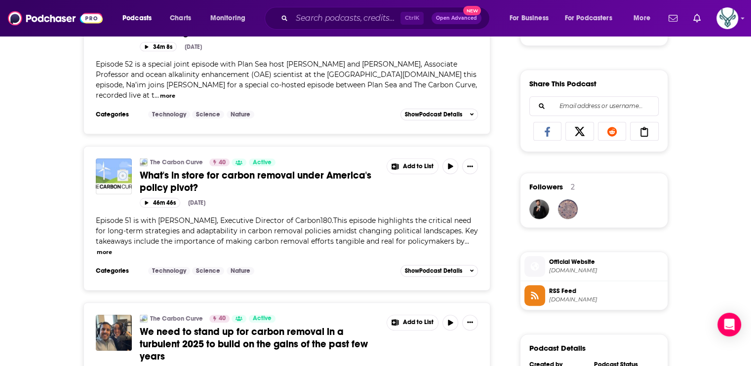
scroll to position [592, 0]
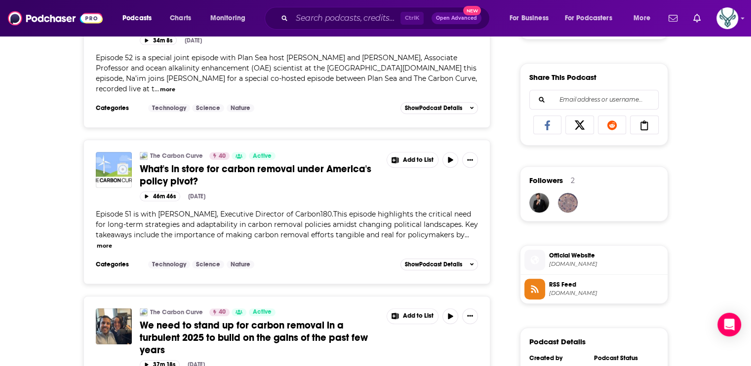
click at [335, 168] on span "What's in store for carbon removal under America's policy pivot?" at bounding box center [255, 175] width 231 height 25
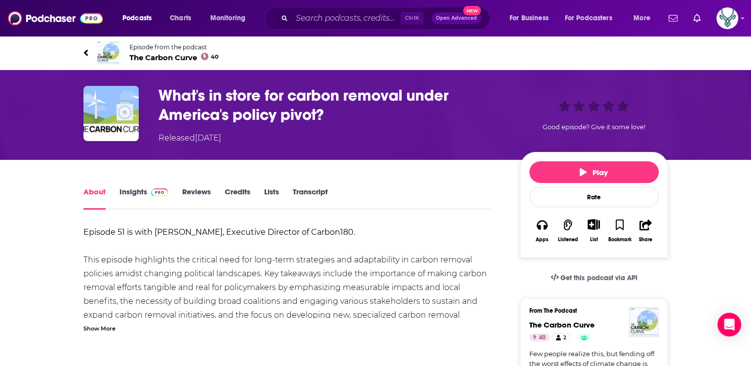
scroll to position [49, 0]
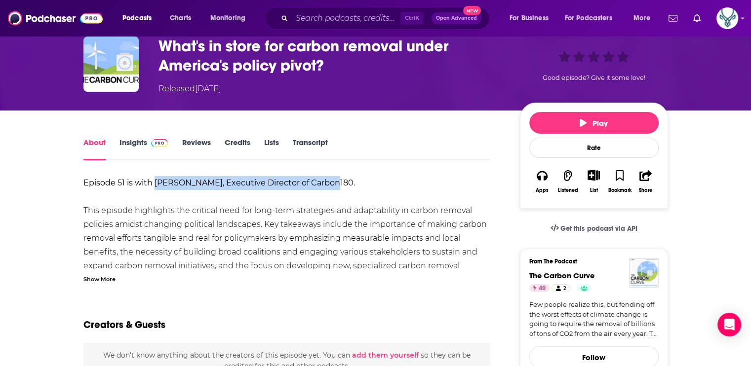
drag, startPoint x: 154, startPoint y: 180, endPoint x: 325, endPoint y: 182, distance: 170.3
click at [325, 182] on strong "Episode 51 is with [PERSON_NAME], Executive Director of Carbon180." at bounding box center [218, 182] width 271 height 9
drag, startPoint x: 325, startPoint y: 182, endPoint x: 278, endPoint y: 182, distance: 46.9
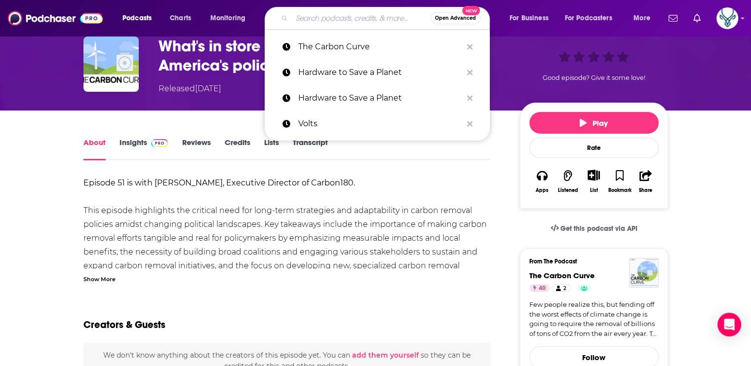
click at [352, 16] on input "Search podcasts, credits, & more..." at bounding box center [361, 18] width 139 height 16
paste input "Zero: The Climate Race"
type input "Zero: The Climate Race"
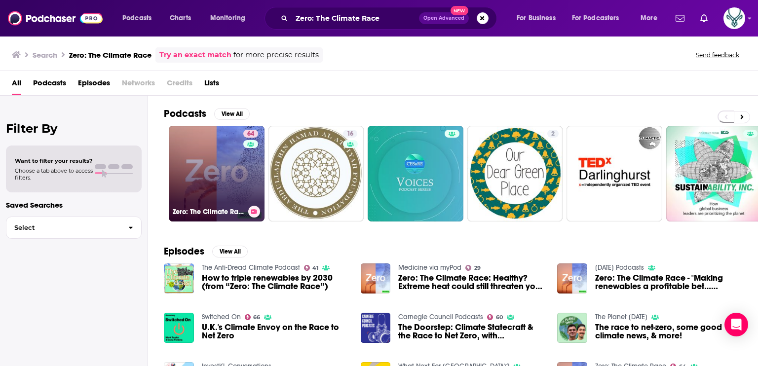
click at [207, 149] on link "64 Zero: The Climate Race" at bounding box center [217, 174] width 96 height 96
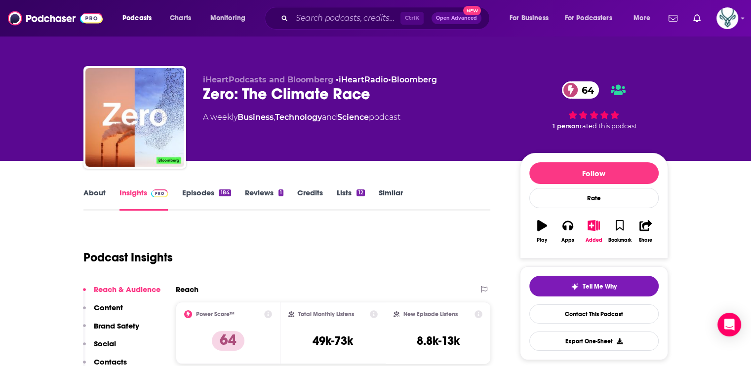
click at [89, 190] on link "About" at bounding box center [94, 199] width 22 height 23
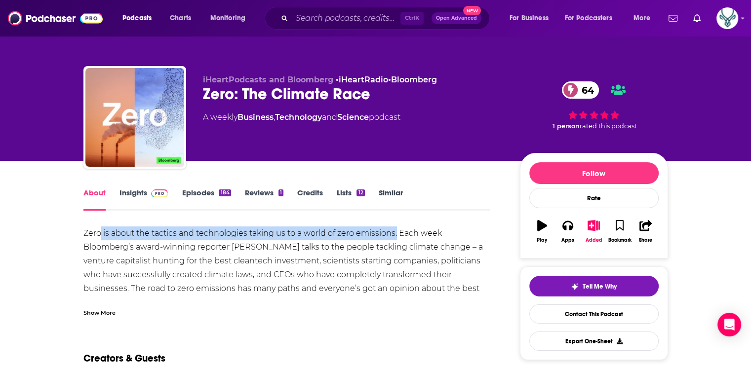
drag, startPoint x: 100, startPoint y: 232, endPoint x: 395, endPoint y: 236, distance: 295.1
click at [395, 236] on div "Zero is about the tactics and technologies taking us to a world of zero emissio…" at bounding box center [286, 268] width 407 height 83
drag, startPoint x: 395, startPoint y: 236, endPoint x: 372, endPoint y: 233, distance: 23.9
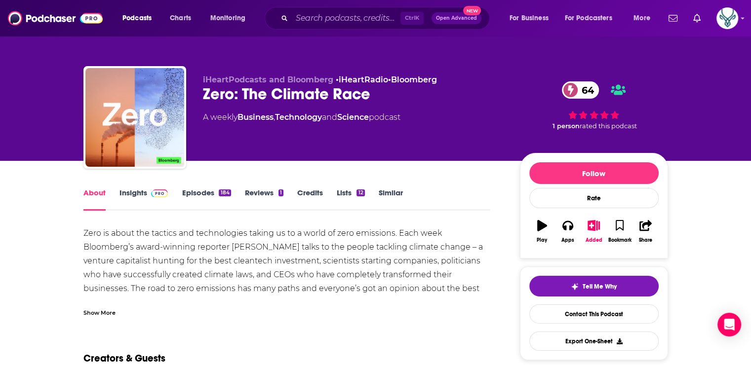
click at [332, 254] on div "Zero is about the tactics and technologies taking us to a world of zero emissio…" at bounding box center [286, 268] width 407 height 83
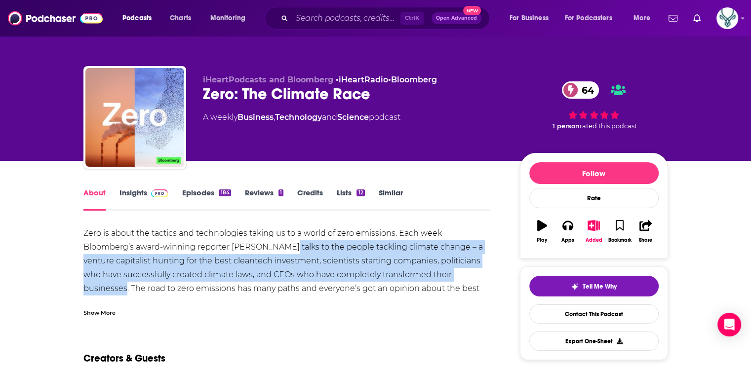
drag, startPoint x: 281, startPoint y: 245, endPoint x: 127, endPoint y: 292, distance: 161.4
click at [127, 292] on div "Zero is about the tactics and technologies taking us to a world of zero emissio…" at bounding box center [286, 268] width 407 height 83
drag, startPoint x: 127, startPoint y: 292, endPoint x: 97, endPoint y: 265, distance: 40.5
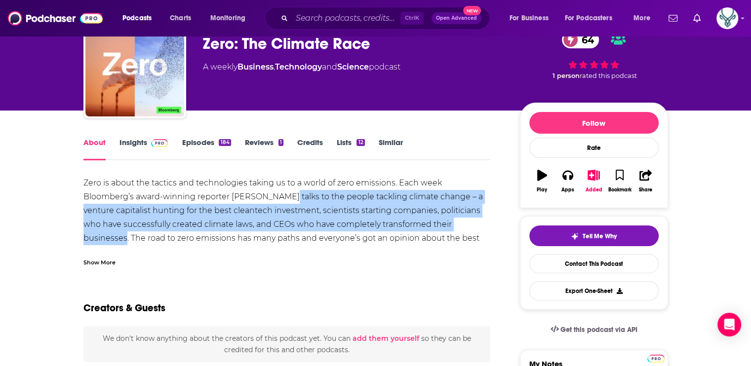
scroll to position [49, 0]
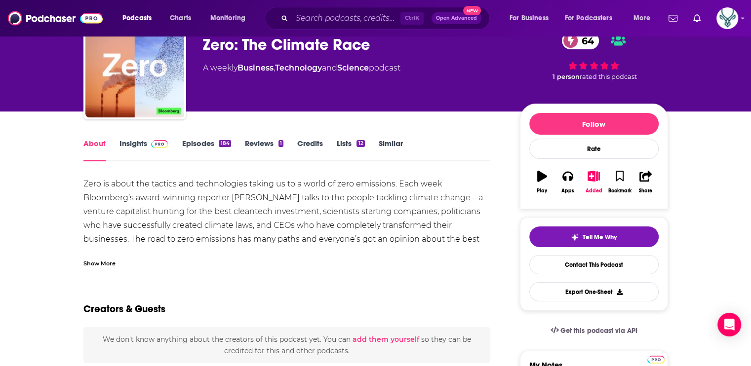
drag, startPoint x: 232, startPoint y: 194, endPoint x: 280, endPoint y: 197, distance: 48.5
click at [280, 197] on div "Zero is about the tactics and technologies taking us to a world of zero emissio…" at bounding box center [286, 218] width 407 height 83
drag, startPoint x: 280, startPoint y: 197, endPoint x: 258, endPoint y: 197, distance: 22.2
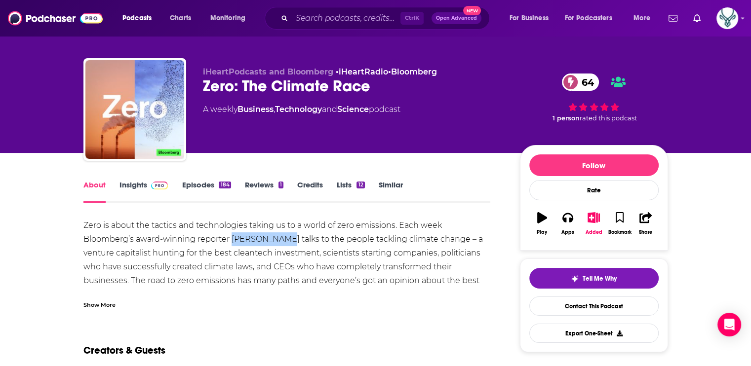
scroll to position [0, 0]
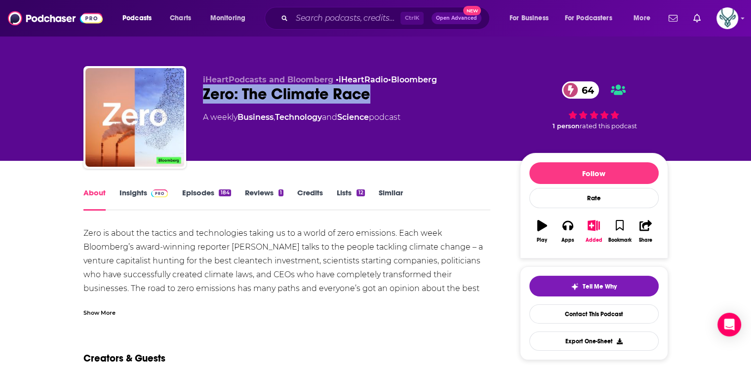
drag, startPoint x: 375, startPoint y: 93, endPoint x: 205, endPoint y: 91, distance: 170.3
click at [205, 91] on div "Zero: The Climate Race 64" at bounding box center [353, 93] width 301 height 19
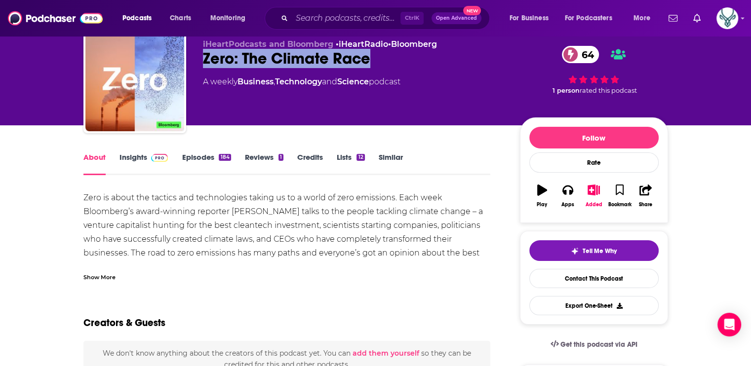
scroll to position [49, 0]
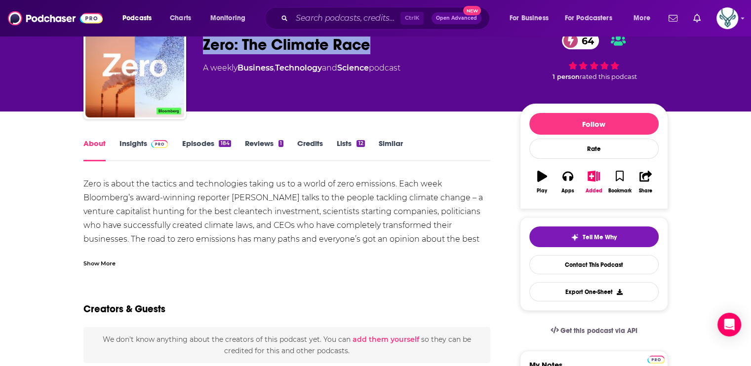
click at [197, 144] on link "Episodes 184" at bounding box center [206, 150] width 49 height 23
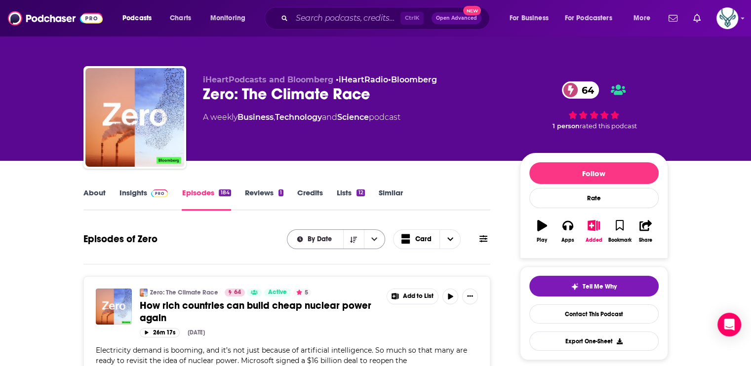
scroll to position [197, 0]
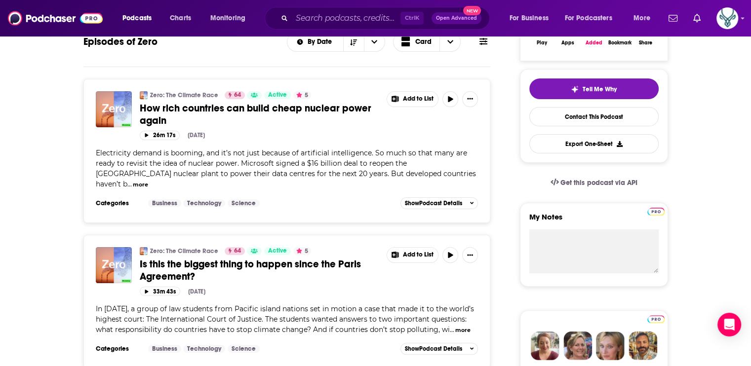
click at [319, 110] on span "How rich countries can build cheap nuclear power again" at bounding box center [255, 114] width 231 height 25
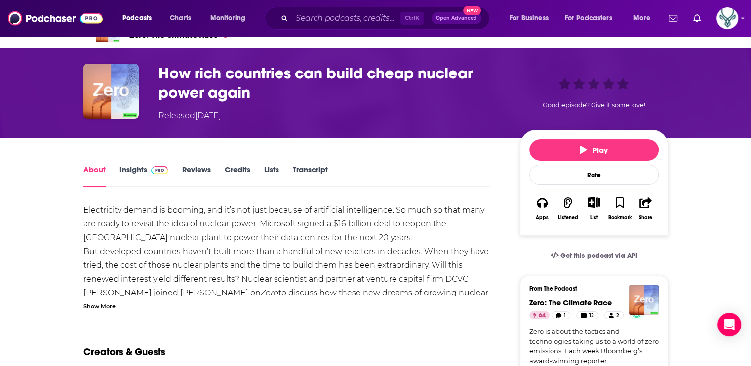
scroll to position [99, 0]
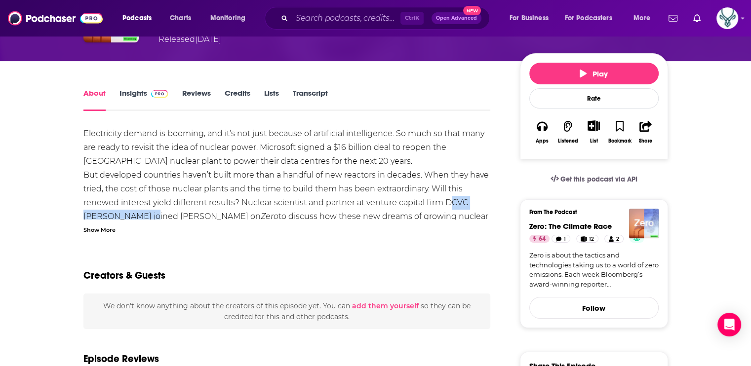
drag, startPoint x: 444, startPoint y: 201, endPoint x: 149, endPoint y: 220, distance: 296.2
click at [149, 220] on div "Electricity demand is booming, and it’s not just because of artificial intellig…" at bounding box center [286, 258] width 407 height 263
drag, startPoint x: 149, startPoint y: 220, endPoint x: 223, endPoint y: 252, distance: 81.1
click at [223, 252] on div "Creators & Guests" at bounding box center [286, 270] width 407 height 48
drag, startPoint x: 81, startPoint y: 215, endPoint x: 152, endPoint y: 216, distance: 71.1
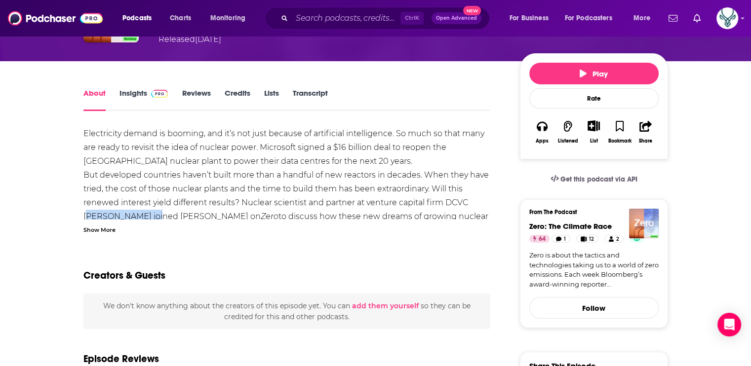
drag, startPoint x: 152, startPoint y: 216, endPoint x: 128, endPoint y: 216, distance: 23.7
click at [232, 247] on div "Creators & Guests" at bounding box center [286, 270] width 407 height 48
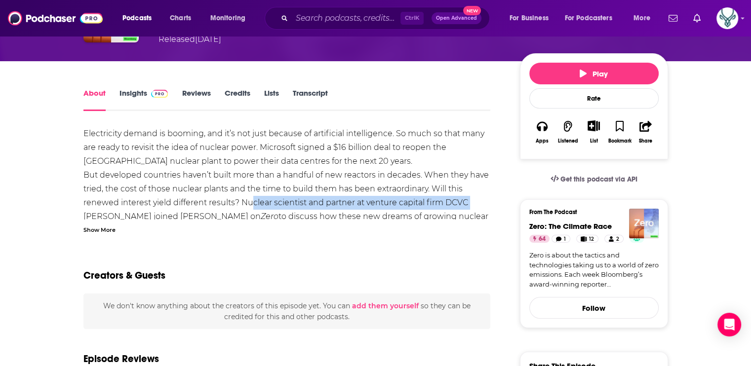
drag, startPoint x: 247, startPoint y: 202, endPoint x: 467, endPoint y: 205, distance: 220.6
click at [467, 205] on div "Electricity demand is booming, and it’s not just because of artificial intellig…" at bounding box center [286, 258] width 407 height 263
drag, startPoint x: 467, startPoint y: 205, endPoint x: 434, endPoint y: 202, distance: 33.7
click at [85, 229] on div "Show More" at bounding box center [99, 229] width 32 height 9
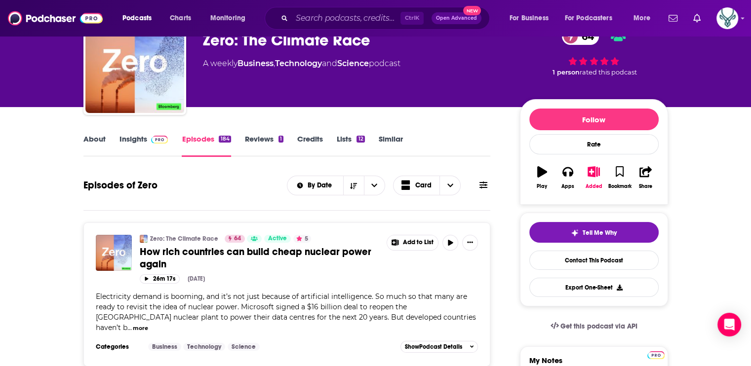
scroll to position [197, 0]
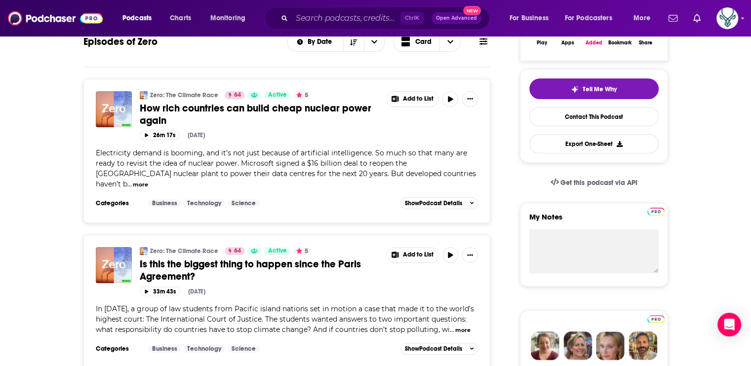
click at [264, 258] on span "Is this the biggest thing to happen since the Paris Agreement?" at bounding box center [250, 270] width 221 height 25
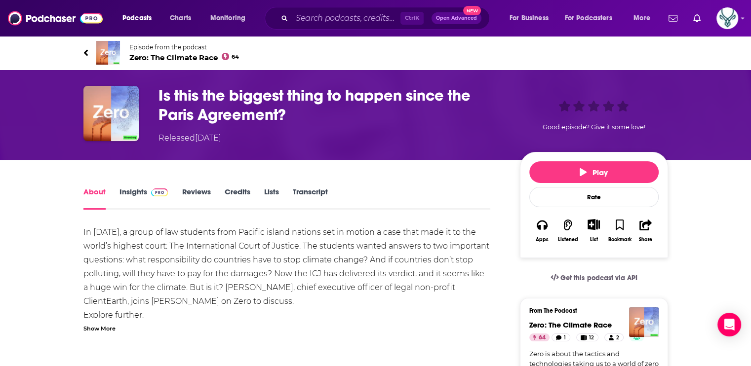
click at [108, 328] on div "Show More" at bounding box center [99, 327] width 32 height 9
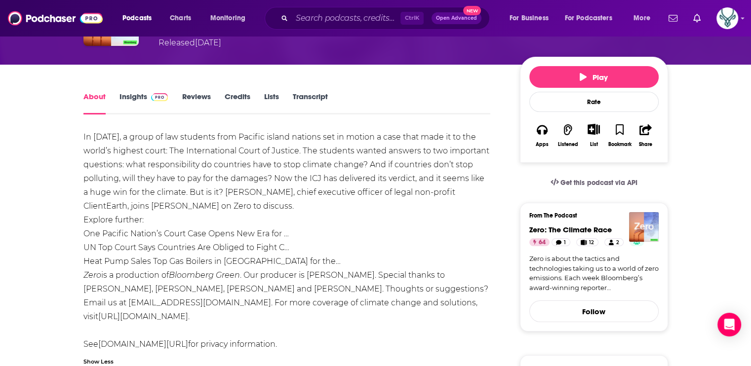
scroll to position [99, 0]
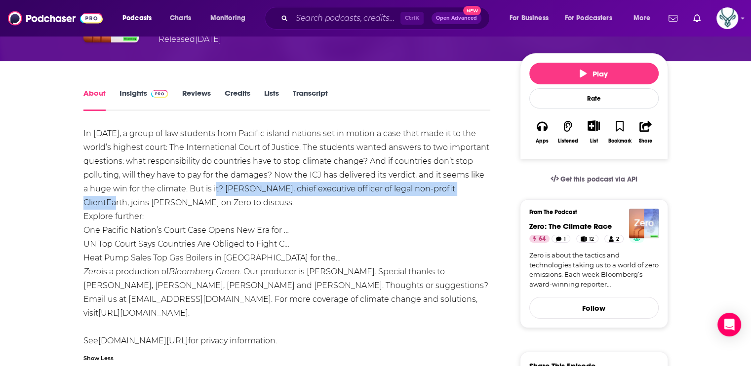
drag, startPoint x: 224, startPoint y: 189, endPoint x: 480, endPoint y: 195, distance: 256.2
click at [480, 195] on div "In [DATE], a group of law students from Pacific island nations set in motion a …" at bounding box center [286, 237] width 407 height 221
drag, startPoint x: 480, startPoint y: 195, endPoint x: 442, endPoint y: 188, distance: 38.2
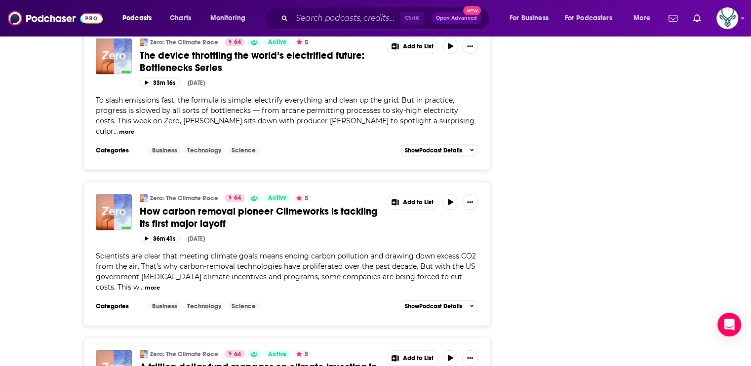
scroll to position [2073, 0]
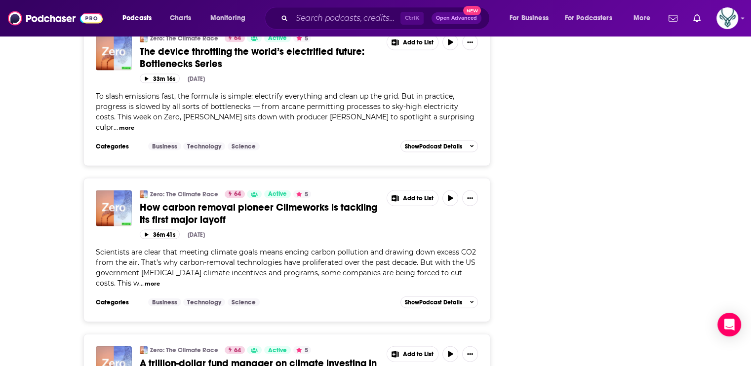
click at [264, 201] on span "How carbon removal pioneer Climeworks is tackling its first major layoff" at bounding box center [258, 213] width 237 height 25
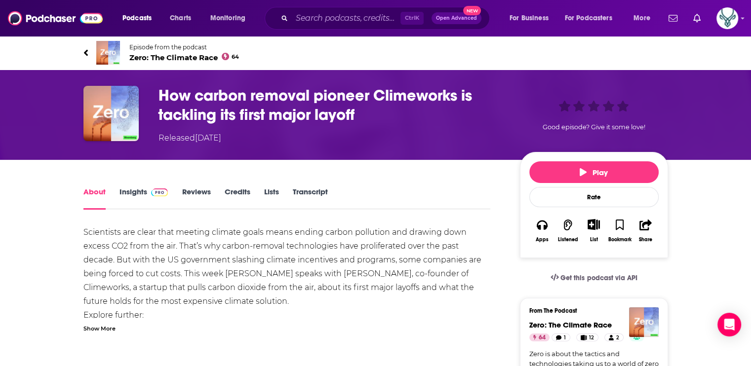
scroll to position [49, 0]
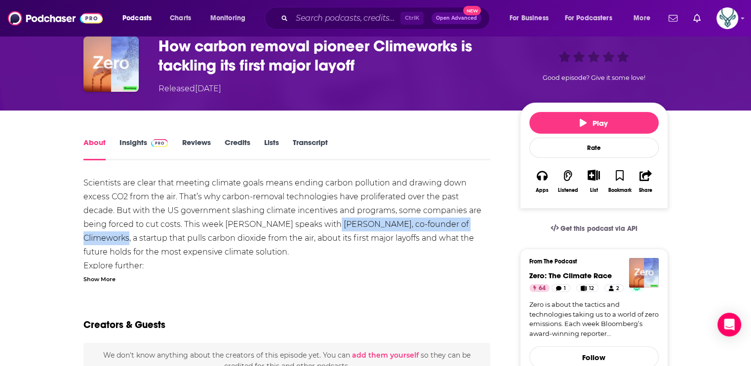
drag, startPoint x: 298, startPoint y: 224, endPoint x: 465, endPoint y: 222, distance: 167.3
click at [465, 222] on div "Scientists are clear that meeting climate goals means ending carbon pollution a…" at bounding box center [286, 286] width 407 height 221
drag, startPoint x: 465, startPoint y: 222, endPoint x: 422, endPoint y: 227, distance: 43.7
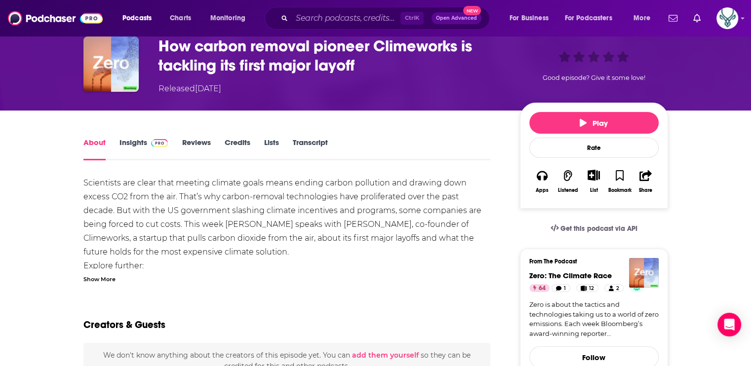
click at [282, 264] on div "Scientists are clear that meeting climate goals means ending carbon pollution a…" at bounding box center [286, 286] width 407 height 221
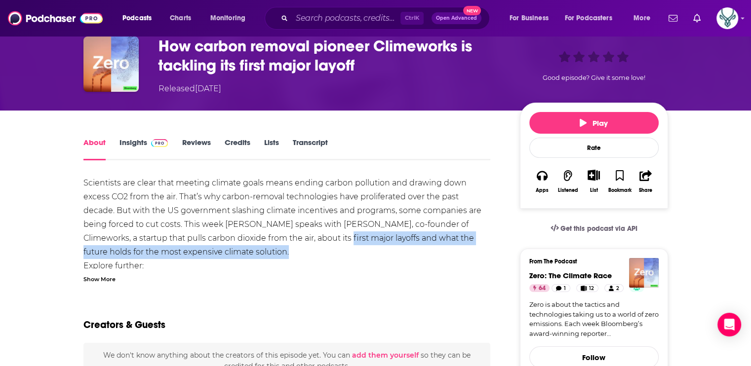
drag, startPoint x: 298, startPoint y: 239, endPoint x: 228, endPoint y: 253, distance: 70.9
click at [228, 253] on div "Scientists are clear that meeting climate goals means ending carbon pollution a…" at bounding box center [286, 286] width 407 height 221
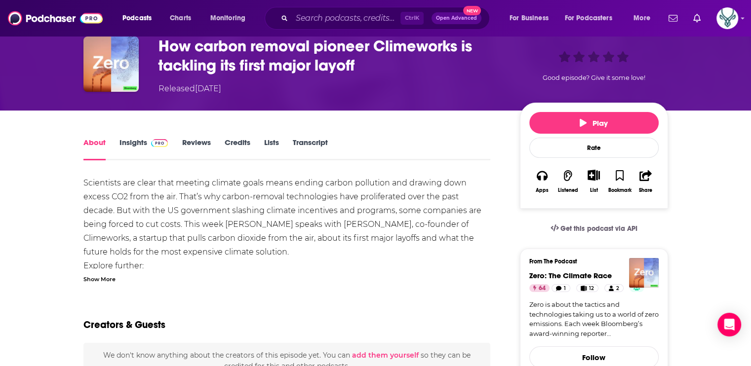
drag, startPoint x: 228, startPoint y: 253, endPoint x: 296, endPoint y: 260, distance: 68.0
click at [296, 260] on div "Scientists are clear that meeting climate goals means ending carbon pollution a…" at bounding box center [286, 286] width 407 height 221
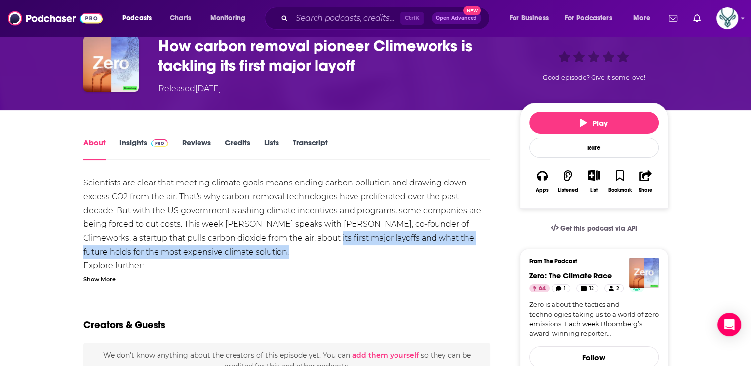
drag, startPoint x: 287, startPoint y: 239, endPoint x: 342, endPoint y: 257, distance: 57.3
click at [342, 257] on div "Scientists are clear that meeting climate goals means ending carbon pollution a…" at bounding box center [286, 286] width 407 height 221
drag, startPoint x: 342, startPoint y: 257, endPoint x: 342, endPoint y: 244, distance: 13.3
